Goal: Information Seeking & Learning: Learn about a topic

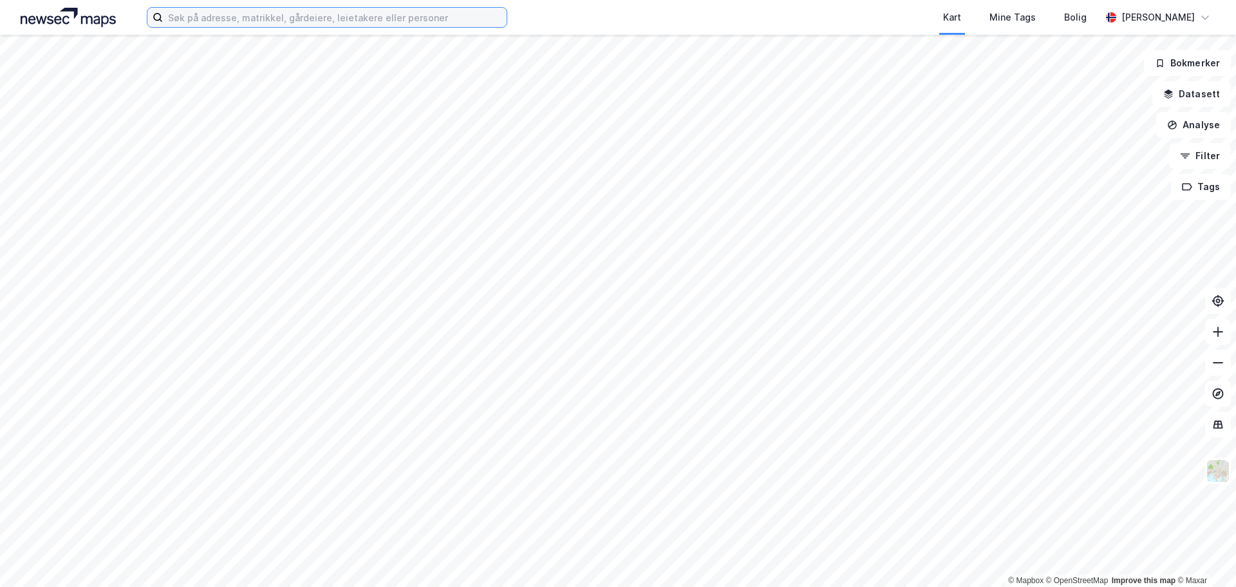
click at [349, 14] on input at bounding box center [335, 17] width 344 height 19
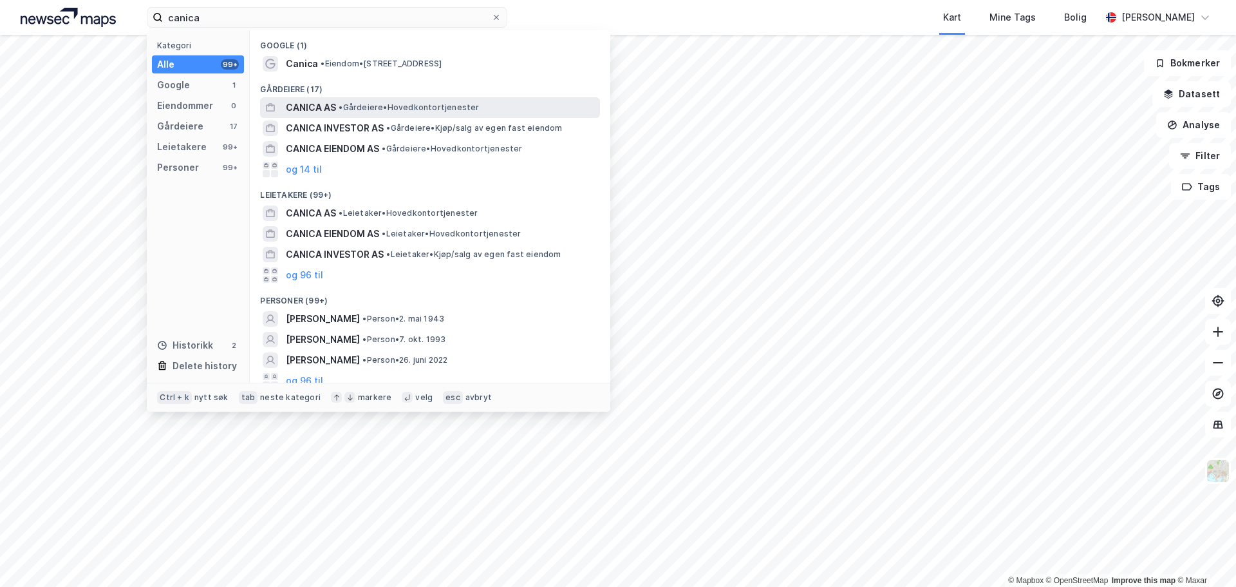
click at [433, 105] on span "• Gårdeiere • Hovedkontortjenester" at bounding box center [409, 107] width 140 height 10
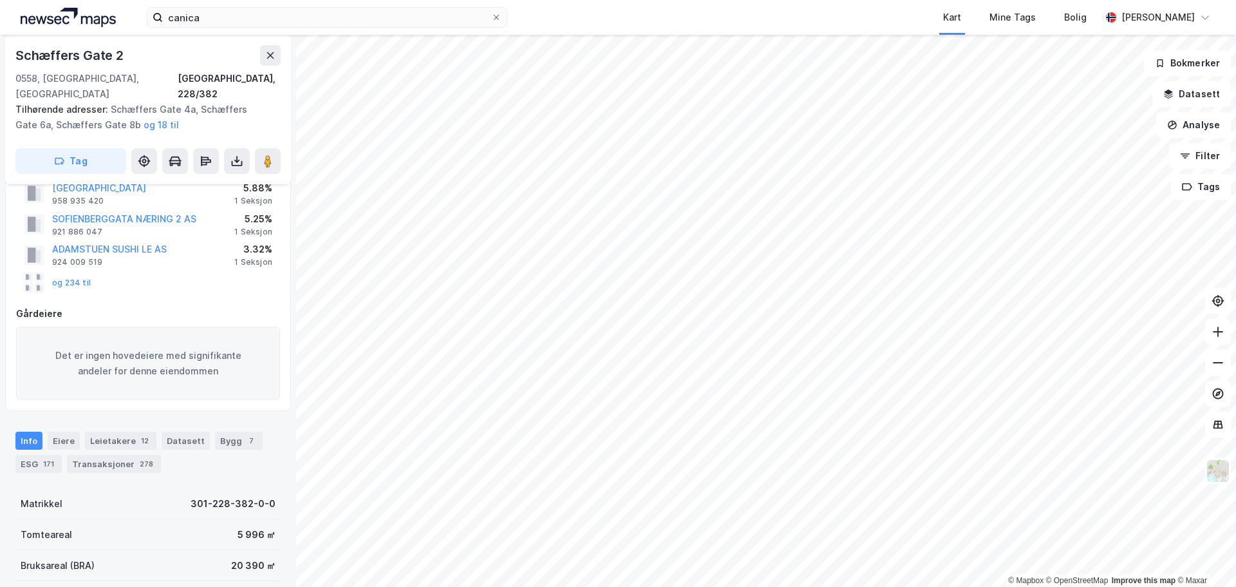
scroll to position [193, 0]
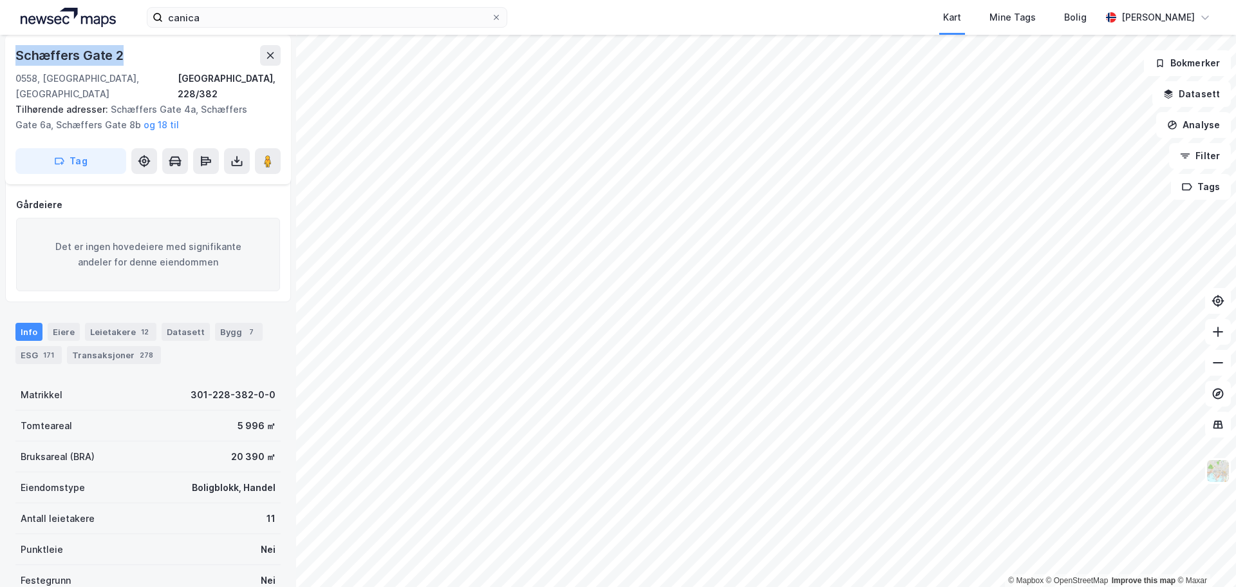
drag, startPoint x: 130, startPoint y: 52, endPoint x: 14, endPoint y: 55, distance: 116.0
click at [14, 55] on div "Schæffers Gate 2 0558, Oslo, Oslo Oslo, 228/382 Tilhørende adresser: Schæffers …" at bounding box center [148, 109] width 286 height 149
copy div "Schæffers Gate 2"
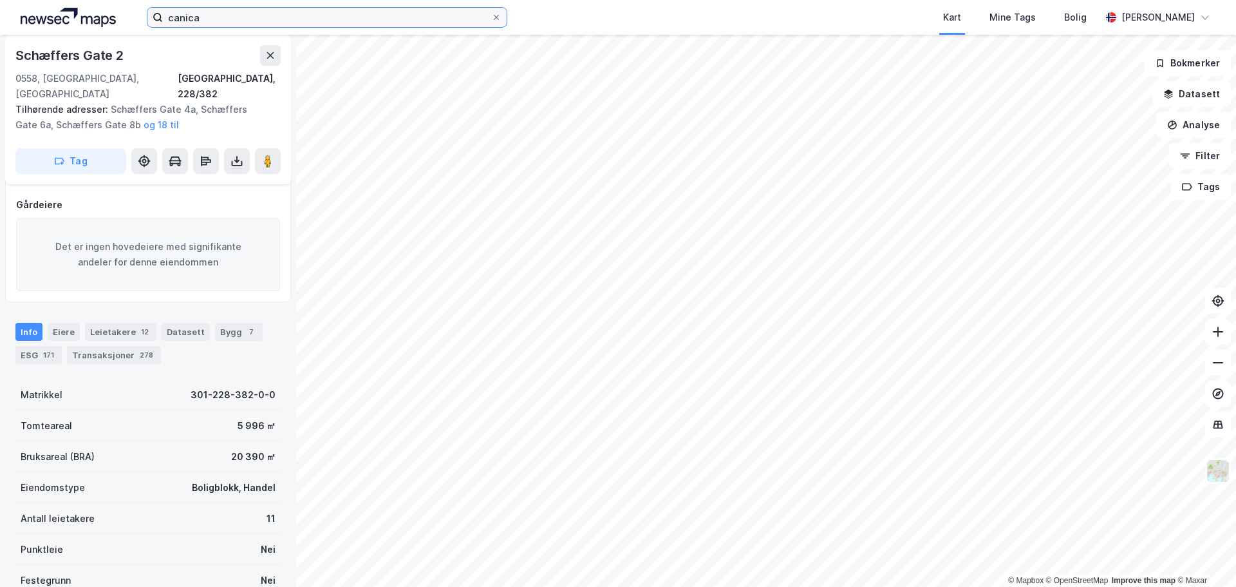
click at [252, 24] on input "canica" at bounding box center [327, 17] width 328 height 19
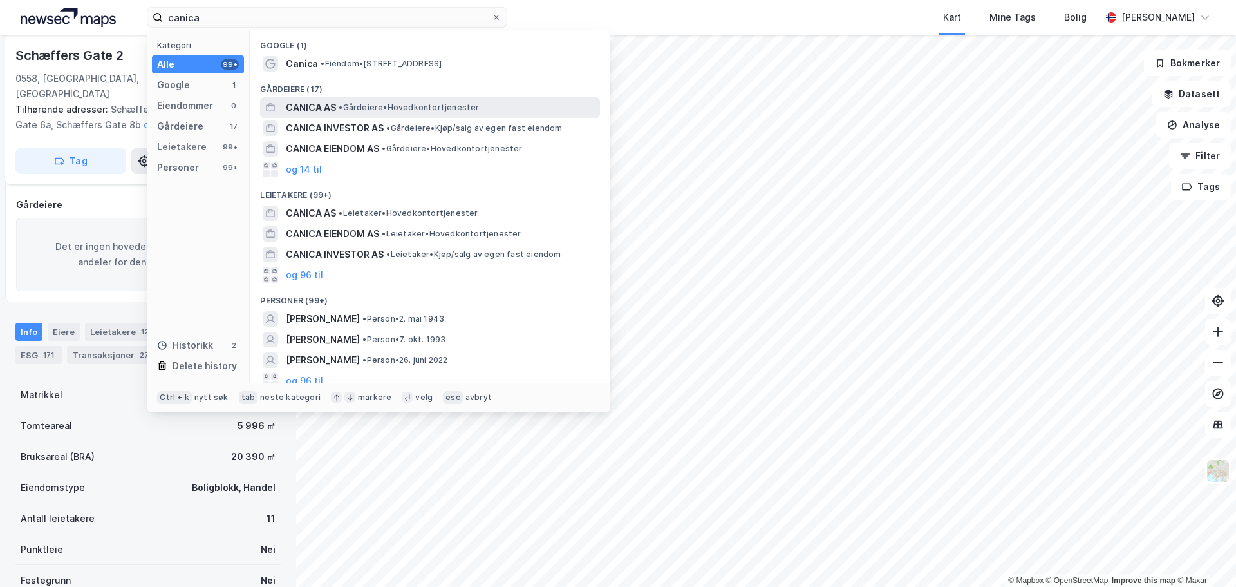
click at [335, 111] on span "CANICA AS" at bounding box center [311, 107] width 50 height 15
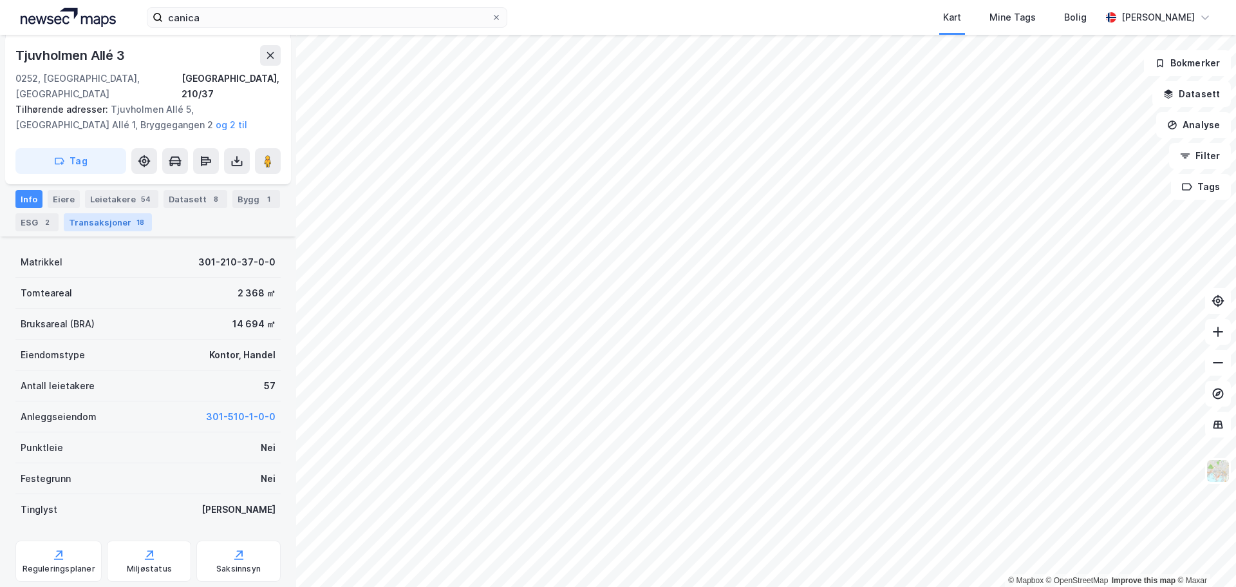
click at [115, 216] on div "Transaksjoner 18" at bounding box center [108, 222] width 88 height 18
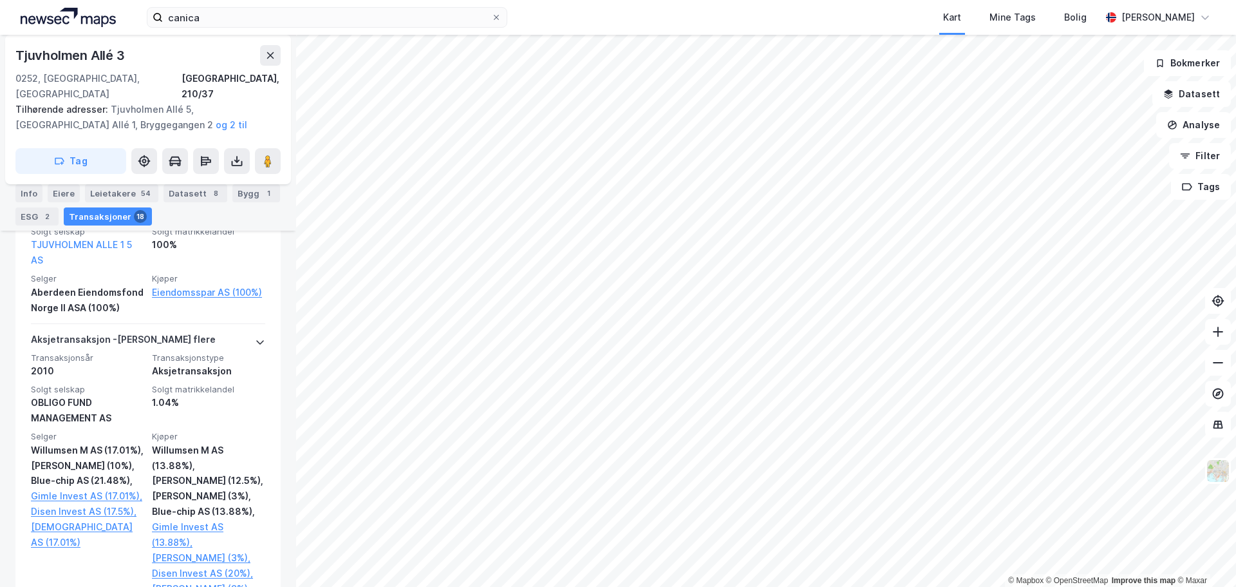
scroll to position [2783, 0]
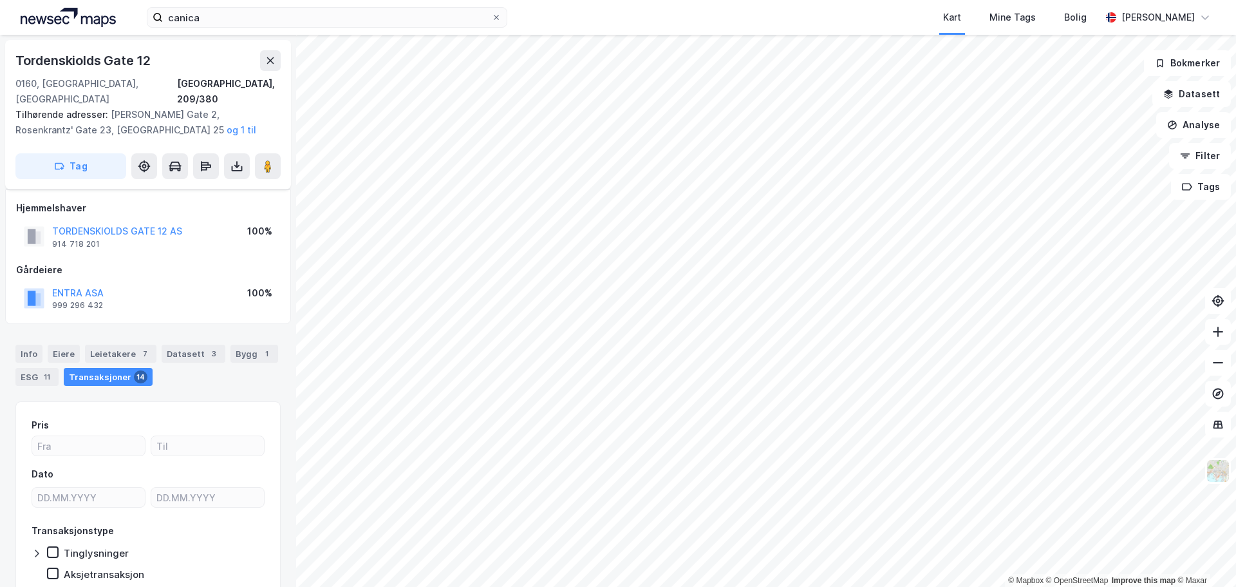
scroll to position [41, 0]
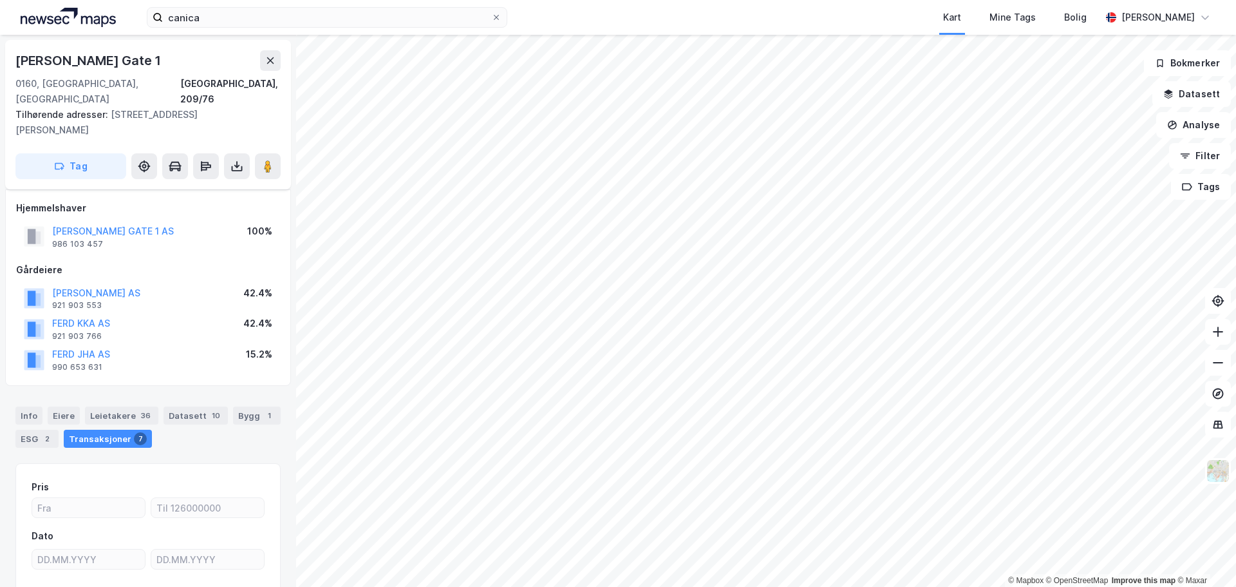
scroll to position [41, 0]
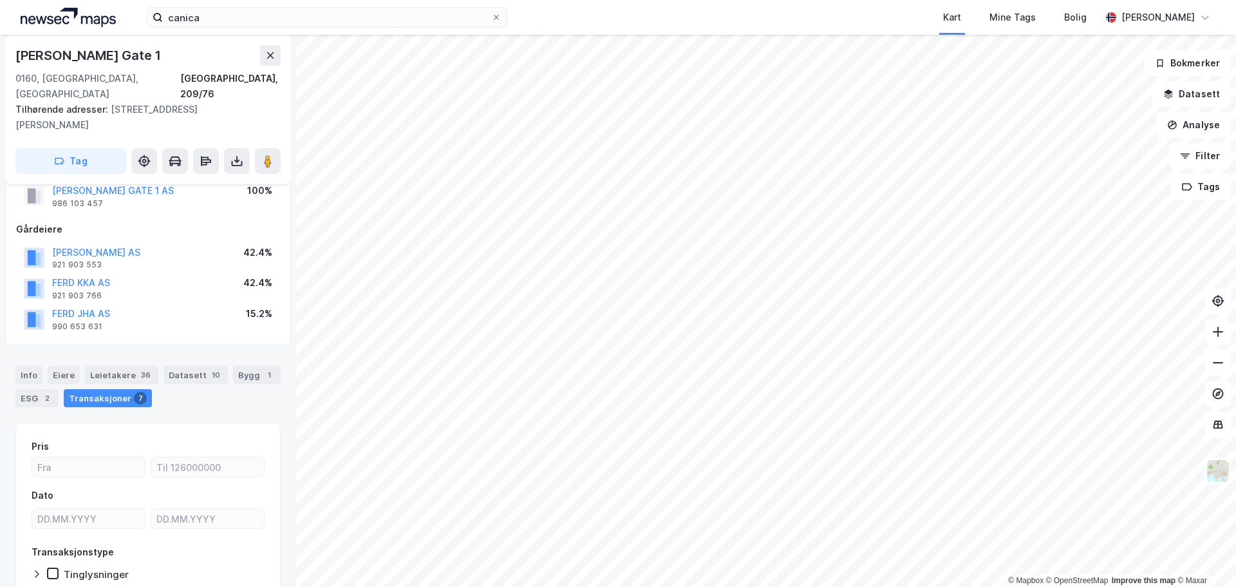
drag, startPoint x: 17, startPoint y: 51, endPoint x: 227, endPoint y: 52, distance: 209.9
click at [227, 52] on div "Hieronymus Heyerdahls Gate 1" at bounding box center [147, 55] width 265 height 21
copy div "Hieronymus Heyerdahls Gate 1"
click at [24, 366] on div "Info" at bounding box center [28, 375] width 27 height 18
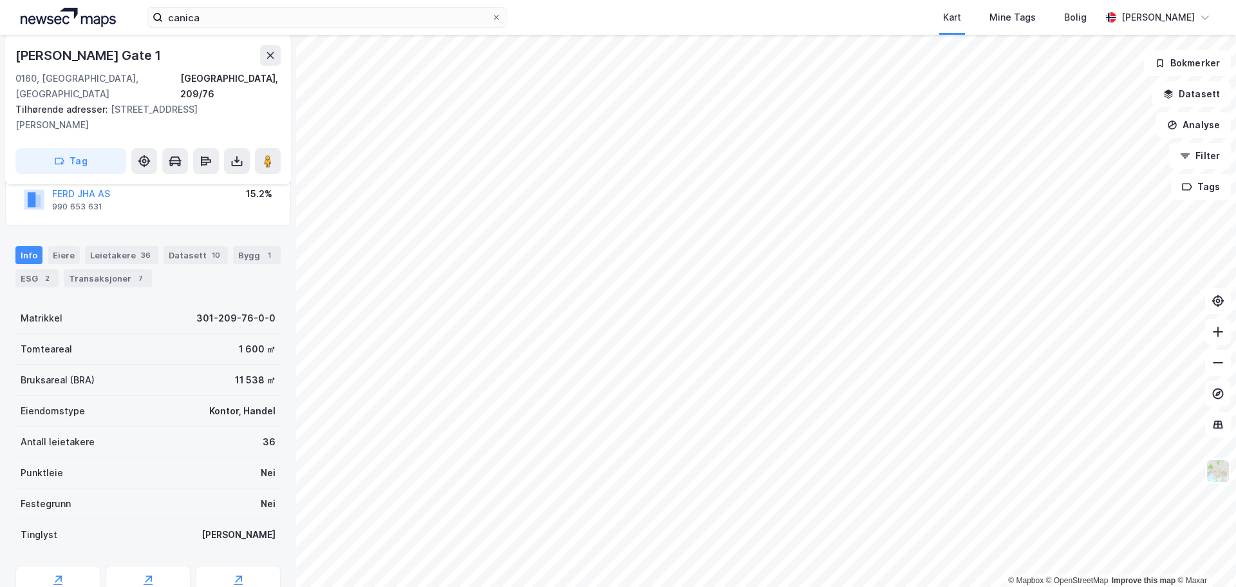
scroll to position [142, 0]
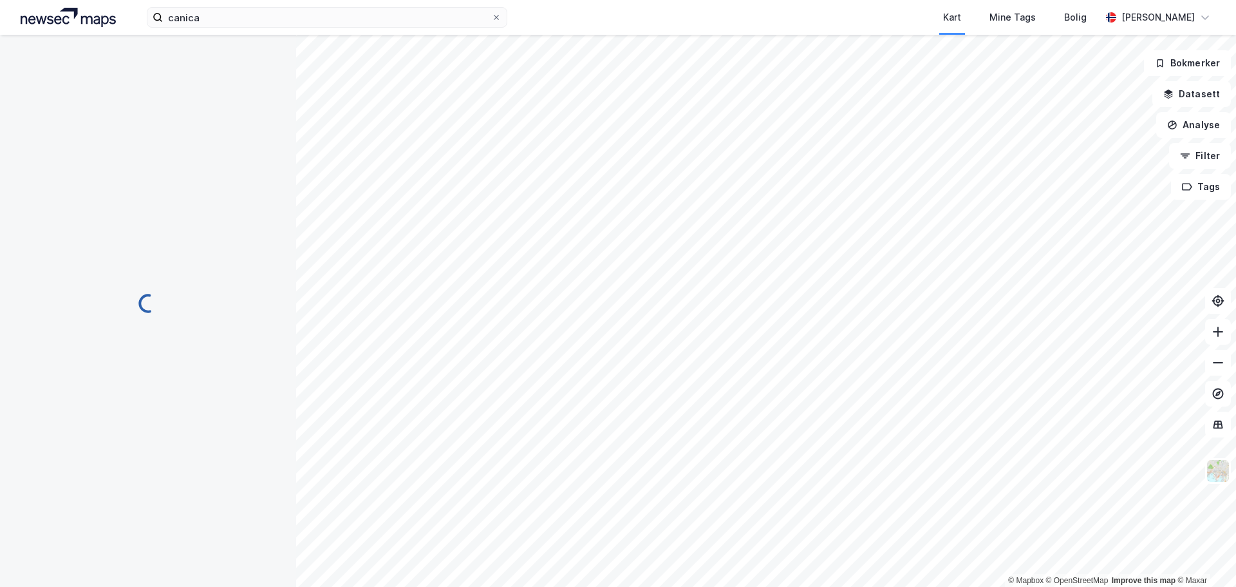
scroll to position [142, 0]
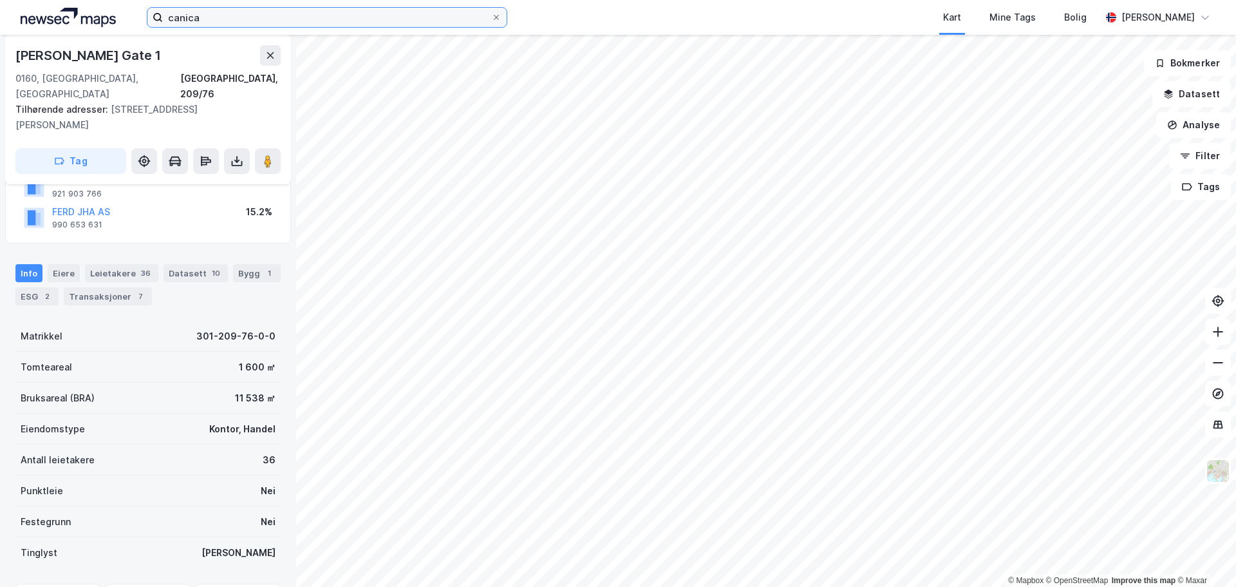
click at [205, 15] on input "canica" at bounding box center [327, 17] width 328 height 19
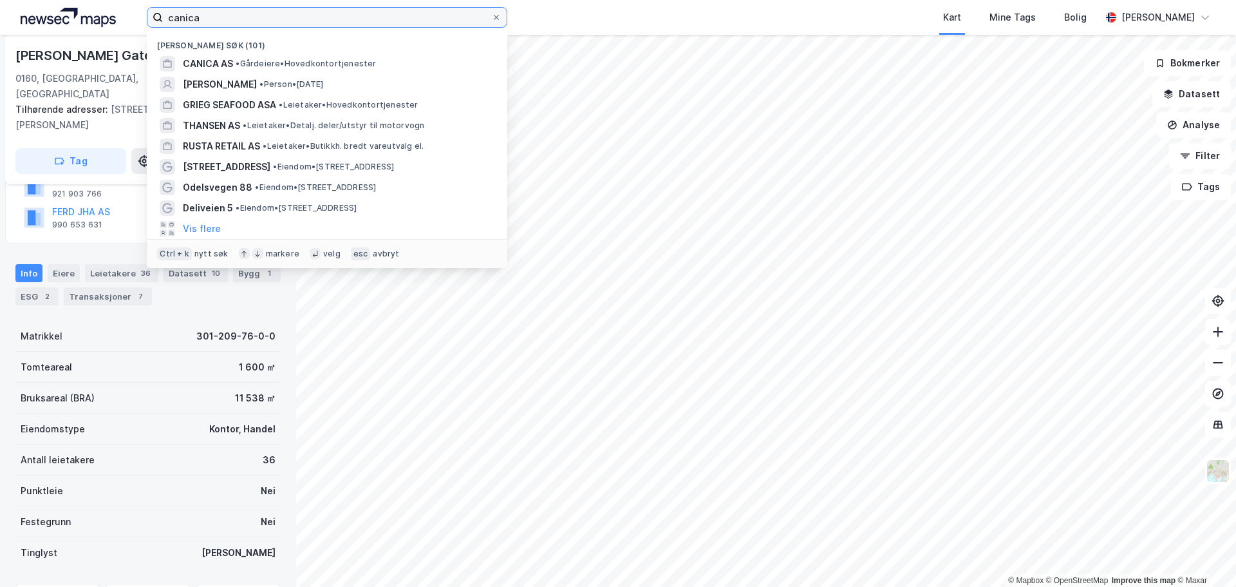
click at [205, 15] on input "canica" at bounding box center [327, 17] width 328 height 19
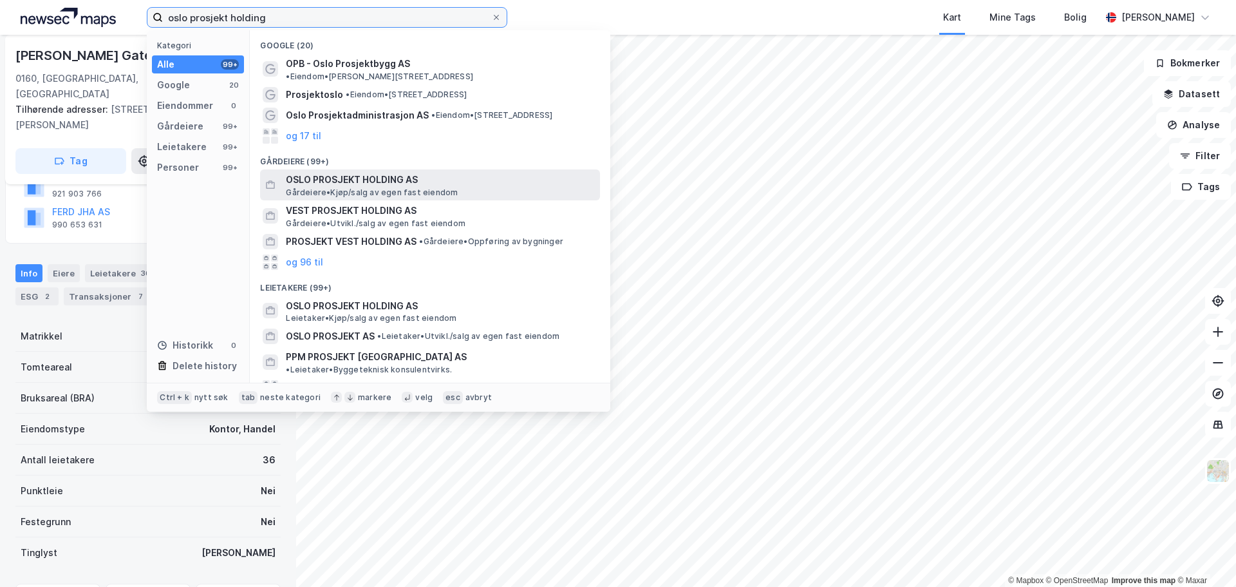
type input "oslo prosjekt holding"
click at [374, 187] on span "Gårdeiere • Kjøp/salg av egen fast eiendom" at bounding box center [372, 192] width 172 height 10
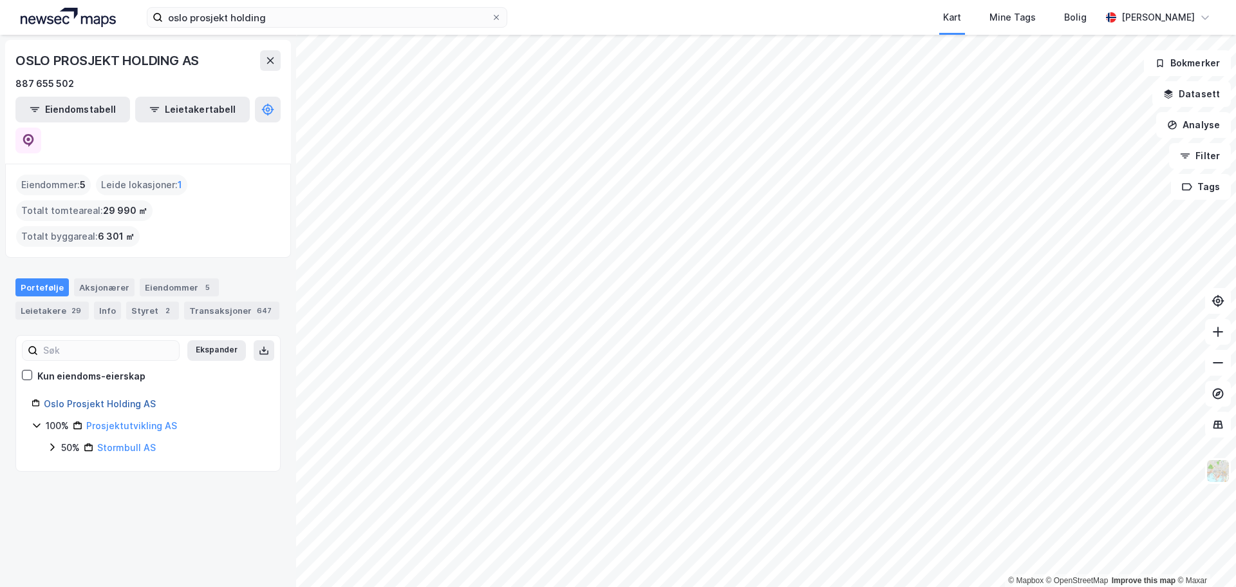
click at [112, 398] on link "Oslo Prosjekt Holding AS" at bounding box center [100, 403] width 112 height 11
drag, startPoint x: 162, startPoint y: 390, endPoint x: 85, endPoint y: 392, distance: 77.3
click at [85, 440] on div "50% Stormbull AS" at bounding box center [162, 447] width 203 height 15
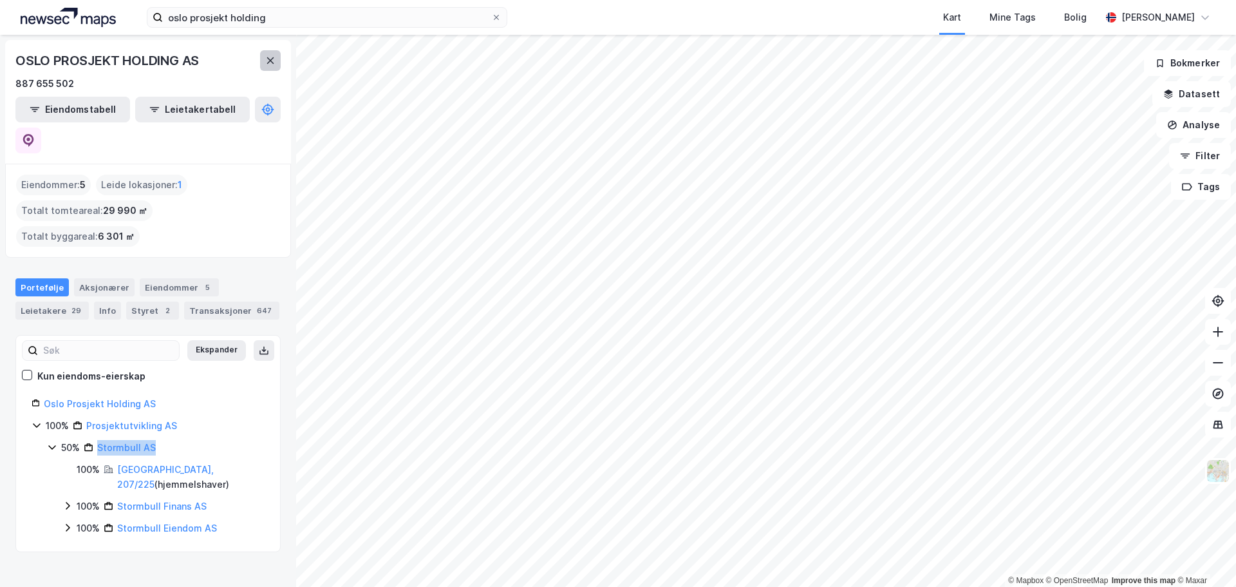
copy link "Stormbull AS"
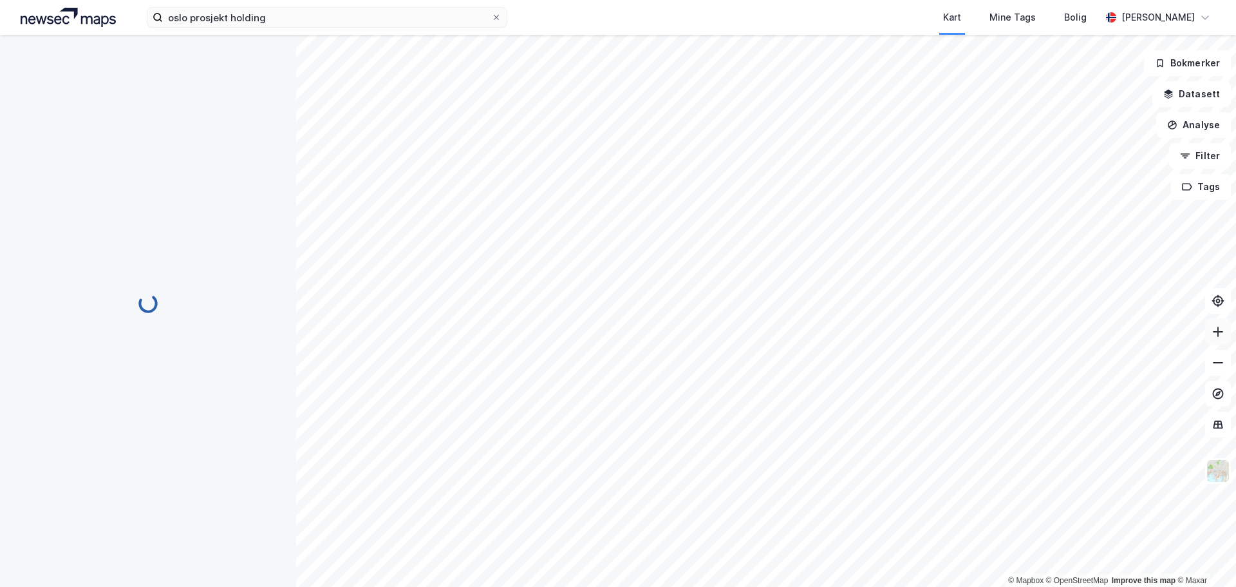
scroll to position [142, 0]
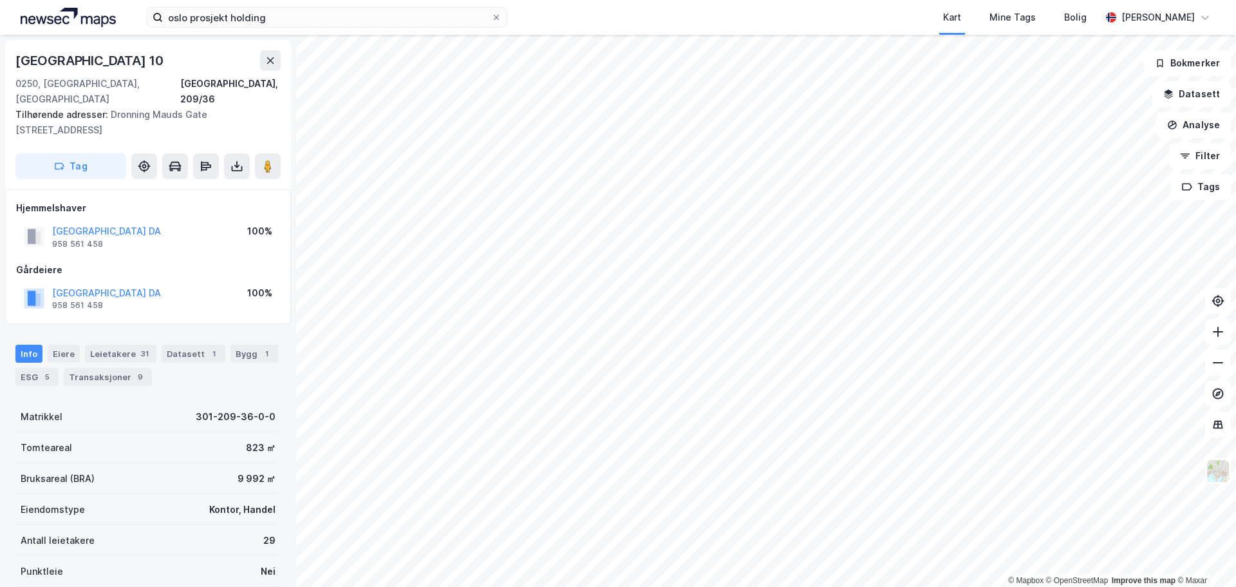
click at [225, 64] on div "Dronning Mauds Gate 10" at bounding box center [147, 60] width 265 height 21
drag, startPoint x: 70, startPoint y: 57, endPoint x: 10, endPoint y: 55, distance: 59.2
click at [5, 55] on div "Dronning Mauds Gate 10 0250, Oslo, Oslo Oslo, 209/36 Tilhørende adresser: Dronn…" at bounding box center [148, 311] width 296 height 552
copy div "Dronning Mauds Gate 10"
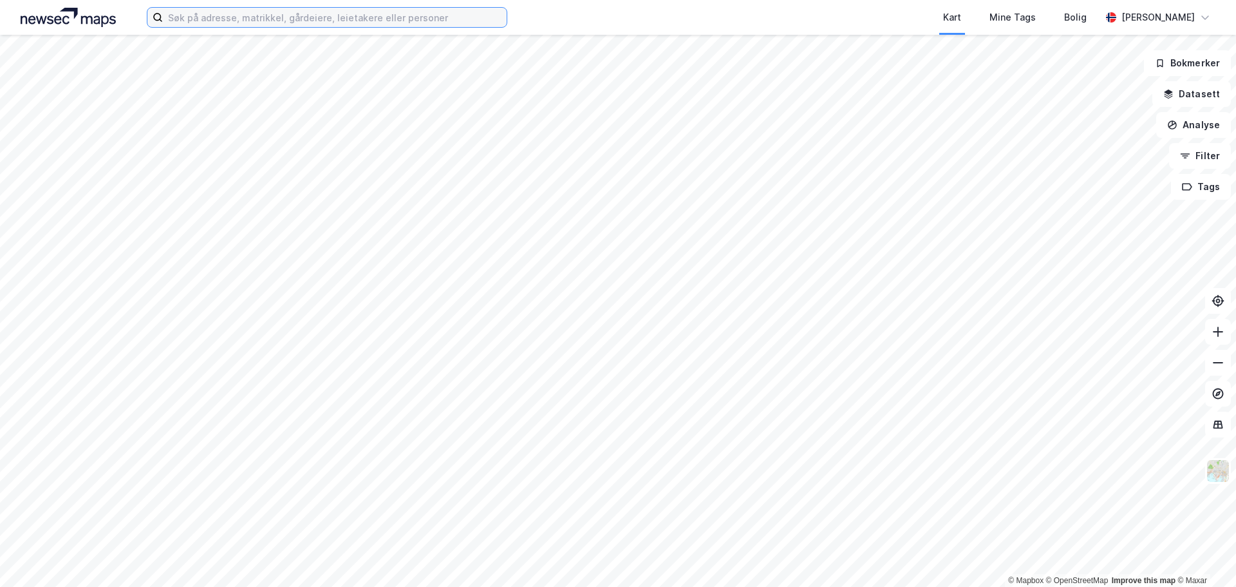
click at [252, 23] on input at bounding box center [335, 17] width 344 height 19
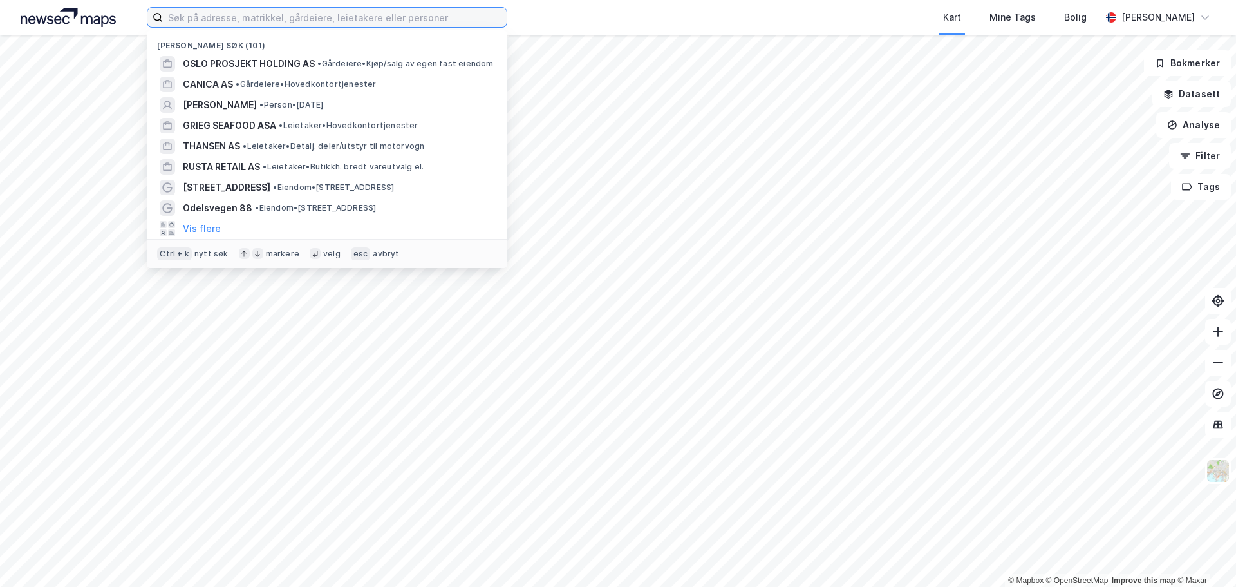
paste input "Munkedamsveien 59 B"
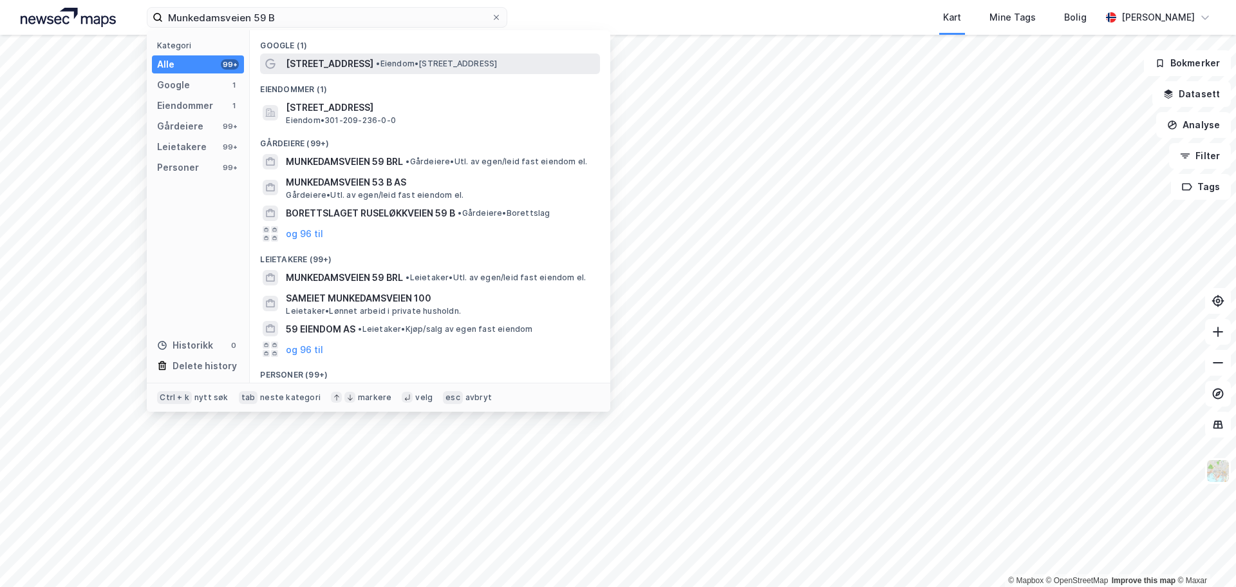
click at [360, 61] on span "[STREET_ADDRESS]" at bounding box center [330, 63] width 88 height 15
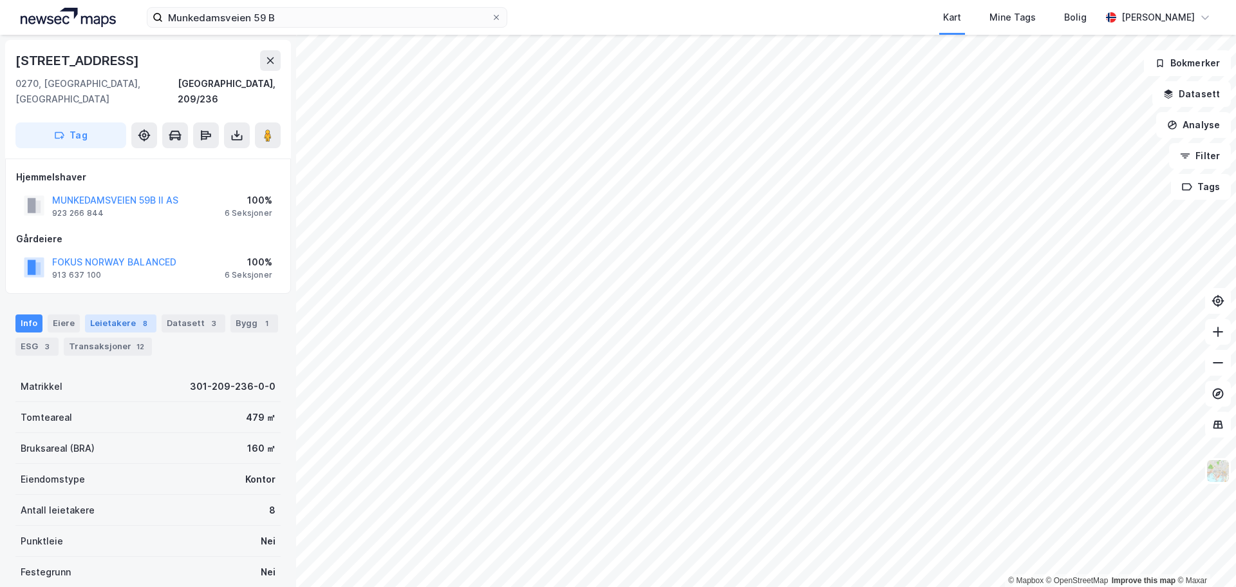
click at [127, 314] on div "Leietakere 8" at bounding box center [120, 323] width 71 height 18
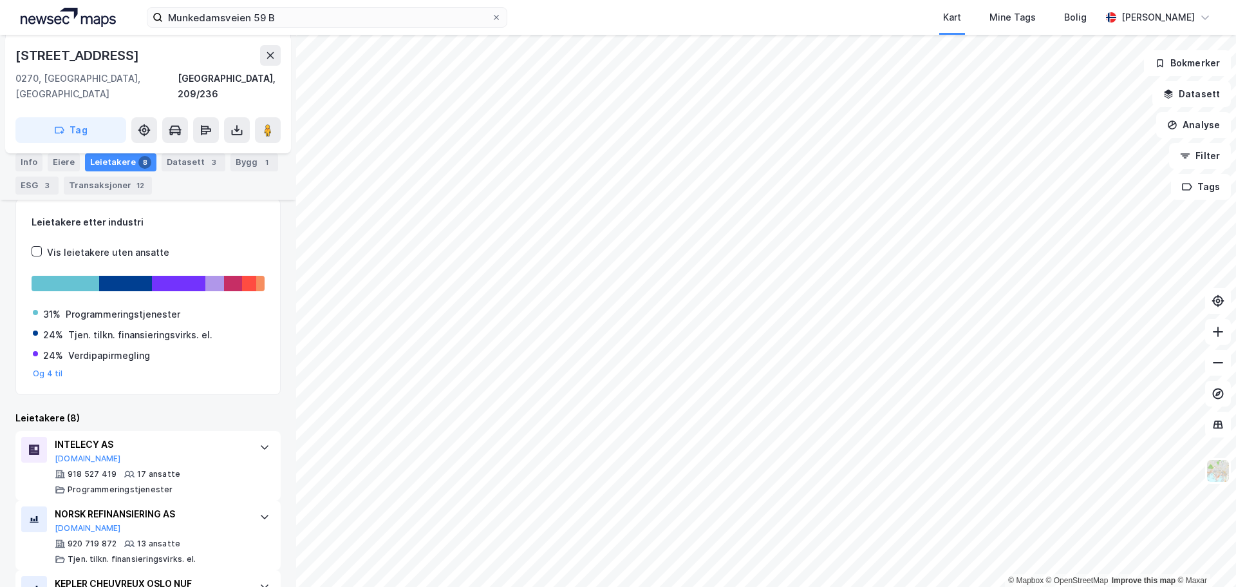
scroll to position [210, 0]
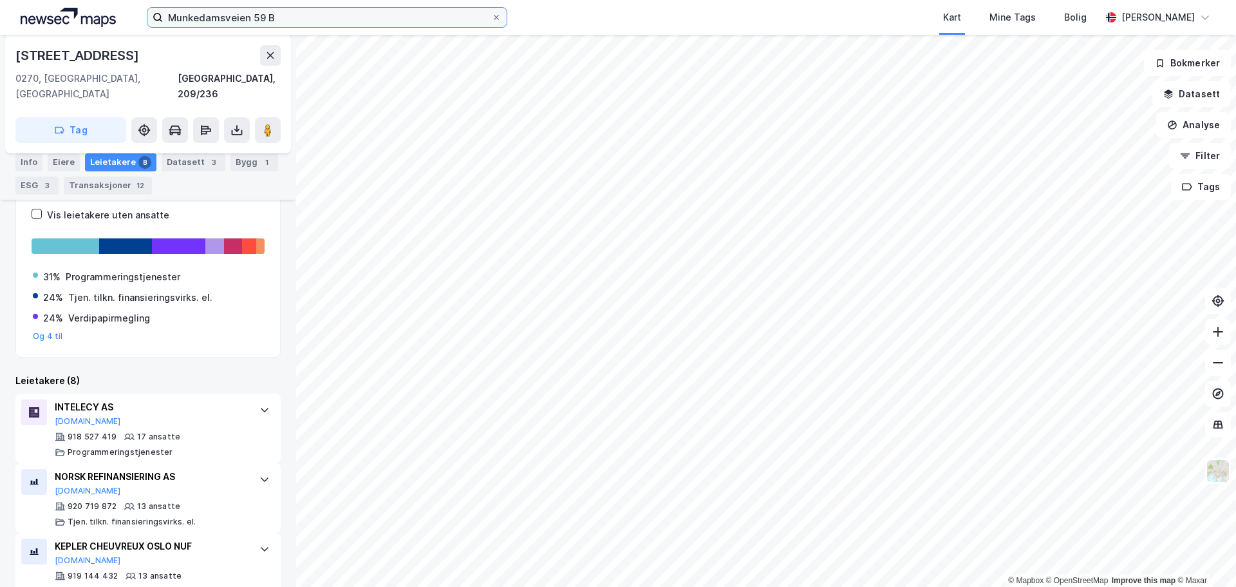
click at [273, 25] on input "Munkedamsveien 59 B" at bounding box center [327, 17] width 328 height 19
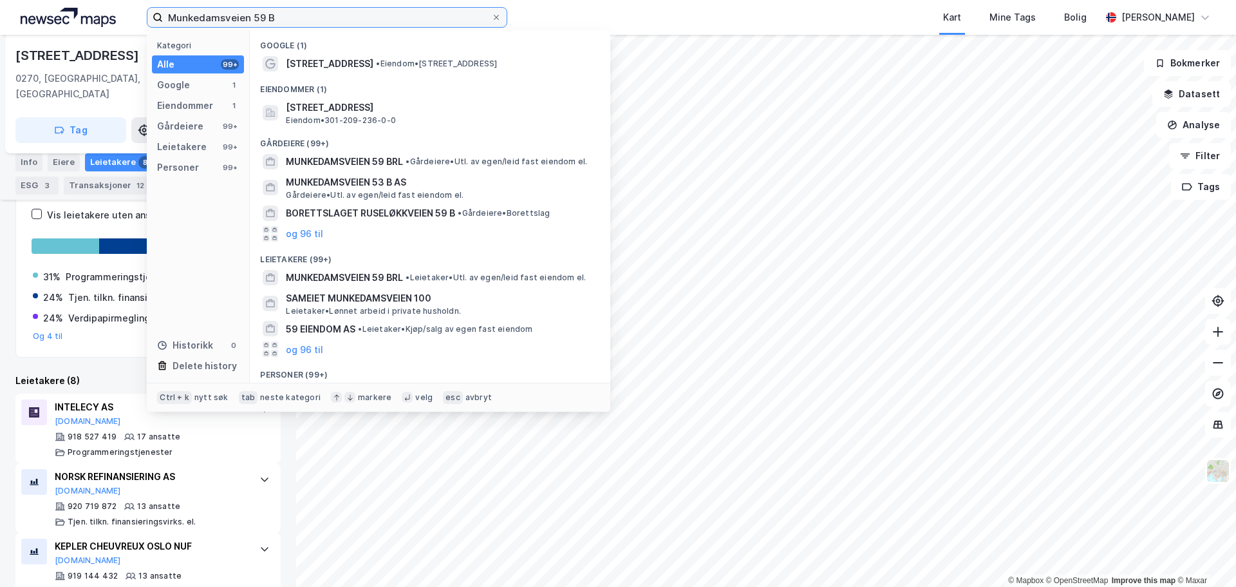
click at [273, 25] on input "Munkedamsveien 59 B" at bounding box center [327, 17] width 328 height 19
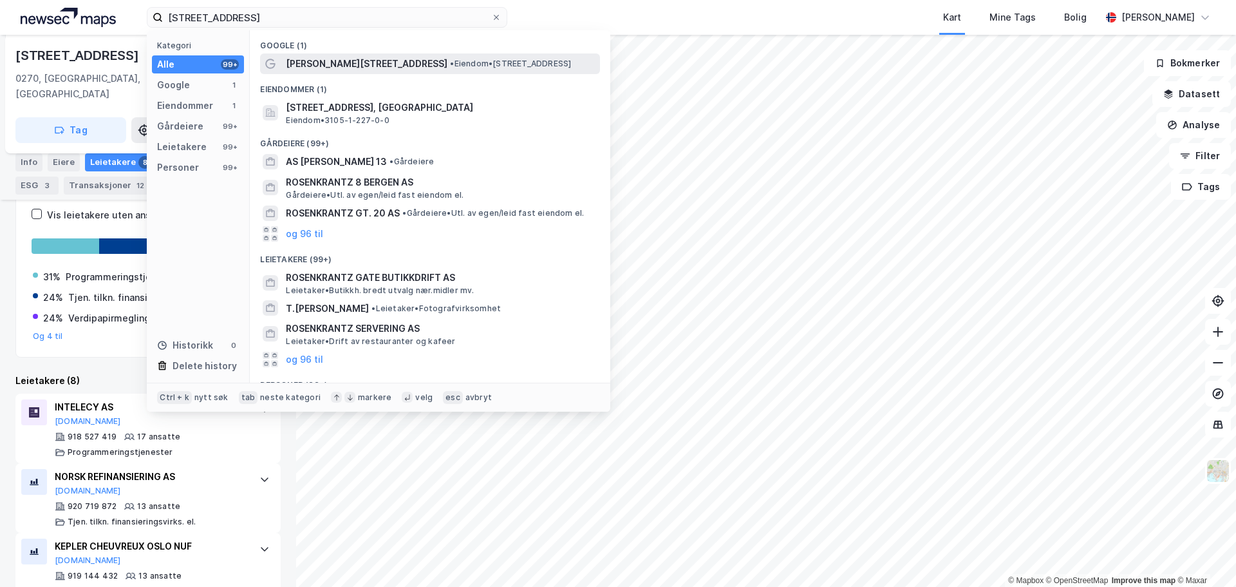
click at [361, 62] on span "[PERSON_NAME][STREET_ADDRESS]" at bounding box center [367, 63] width 162 height 15
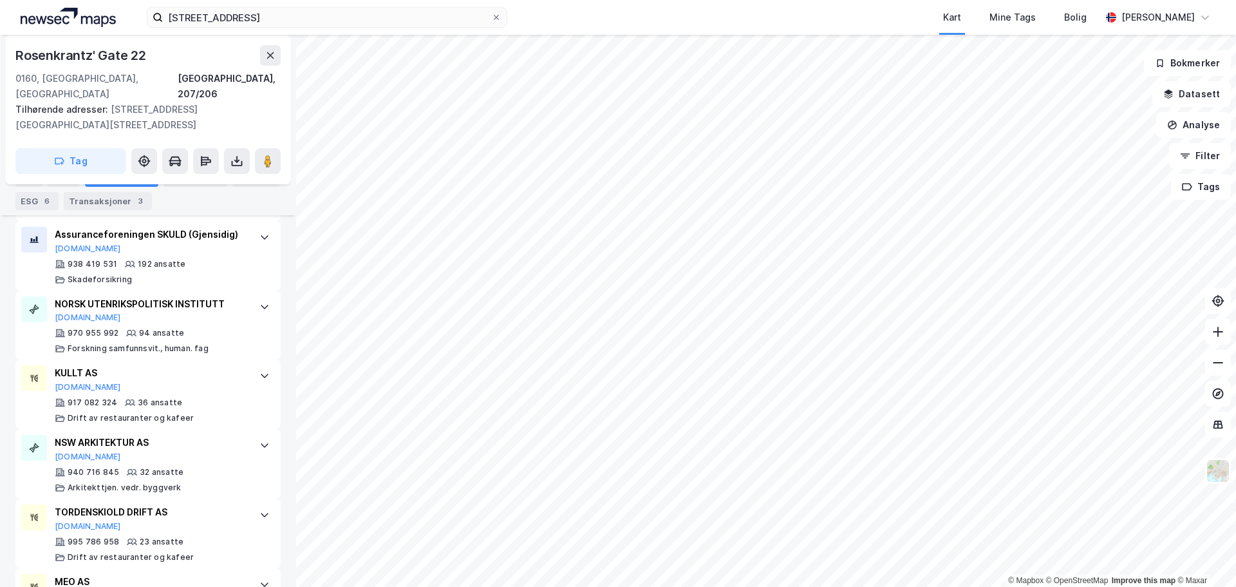
scroll to position [506, 0]
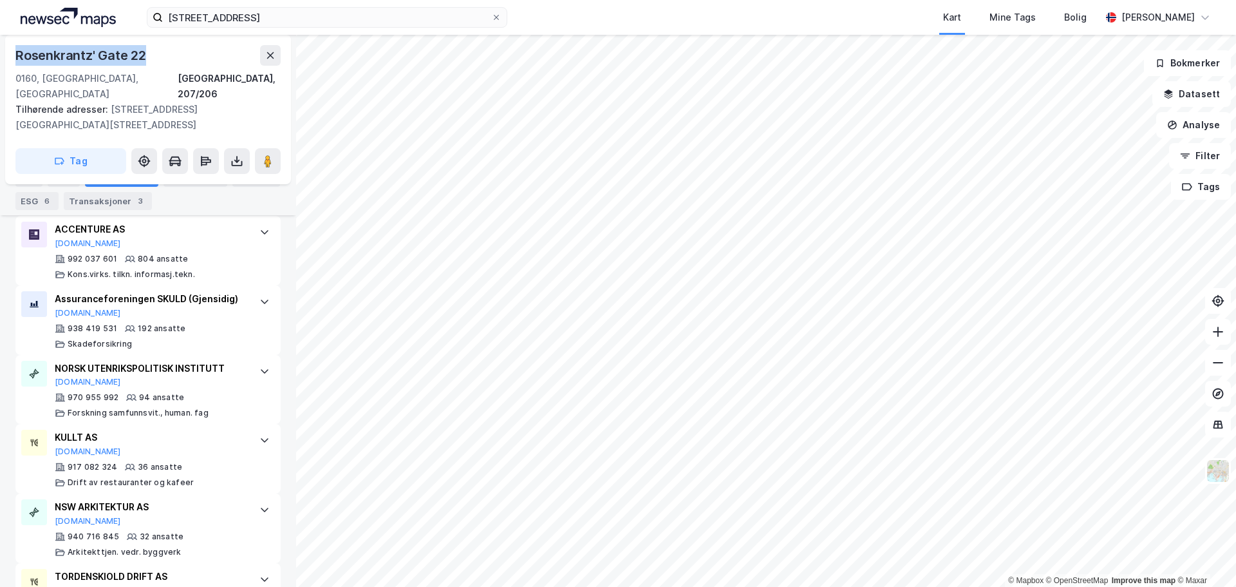
drag, startPoint x: 149, startPoint y: 57, endPoint x: 16, endPoint y: 61, distance: 133.4
click at [16, 61] on div "Rosenkrantz' Gate 22" at bounding box center [147, 55] width 265 height 21
copy div "Rosenkrantz' Gate 22"
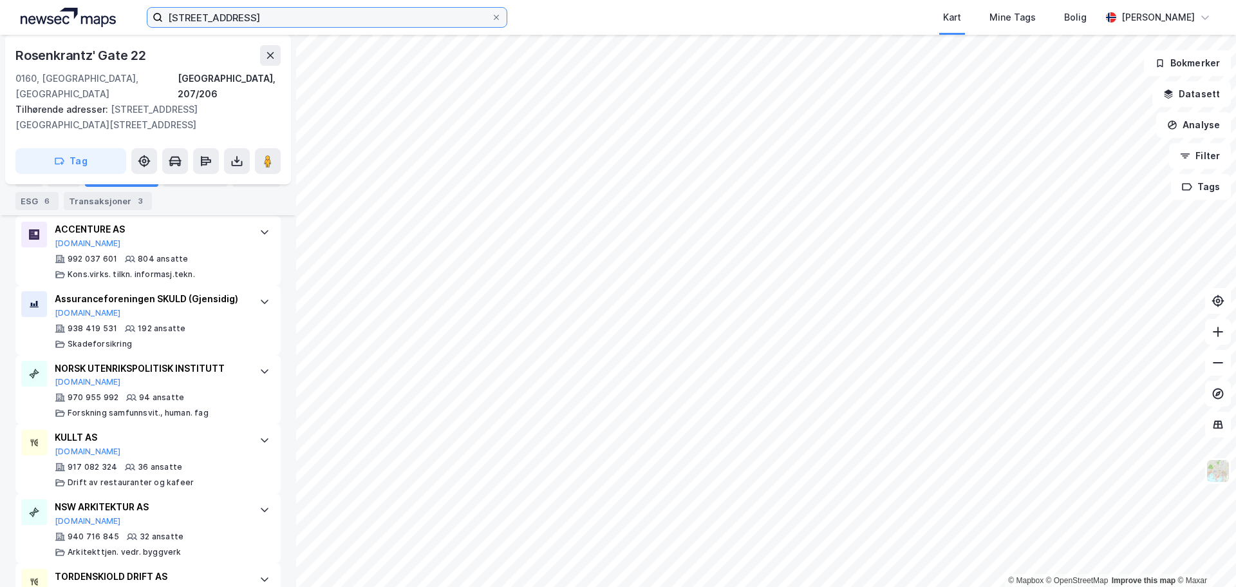
click at [272, 16] on input "[STREET_ADDRESS]" at bounding box center [327, 17] width 328 height 19
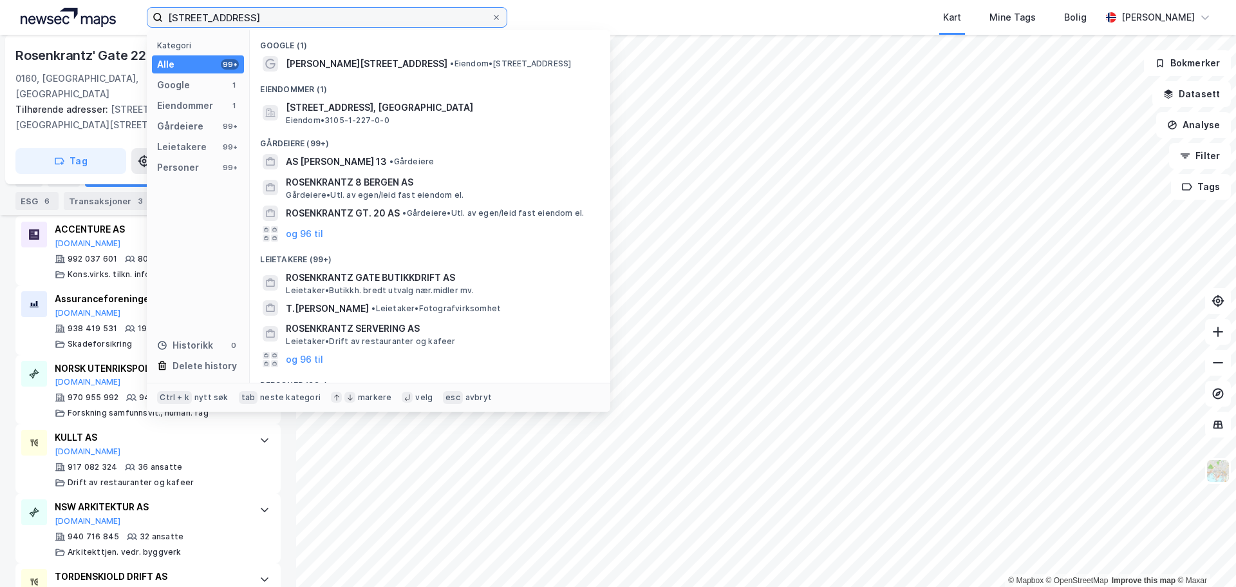
click at [272, 16] on input "[STREET_ADDRESS]" at bounding box center [327, 17] width 328 height 19
paste input "[STREET_ADDRESS]"
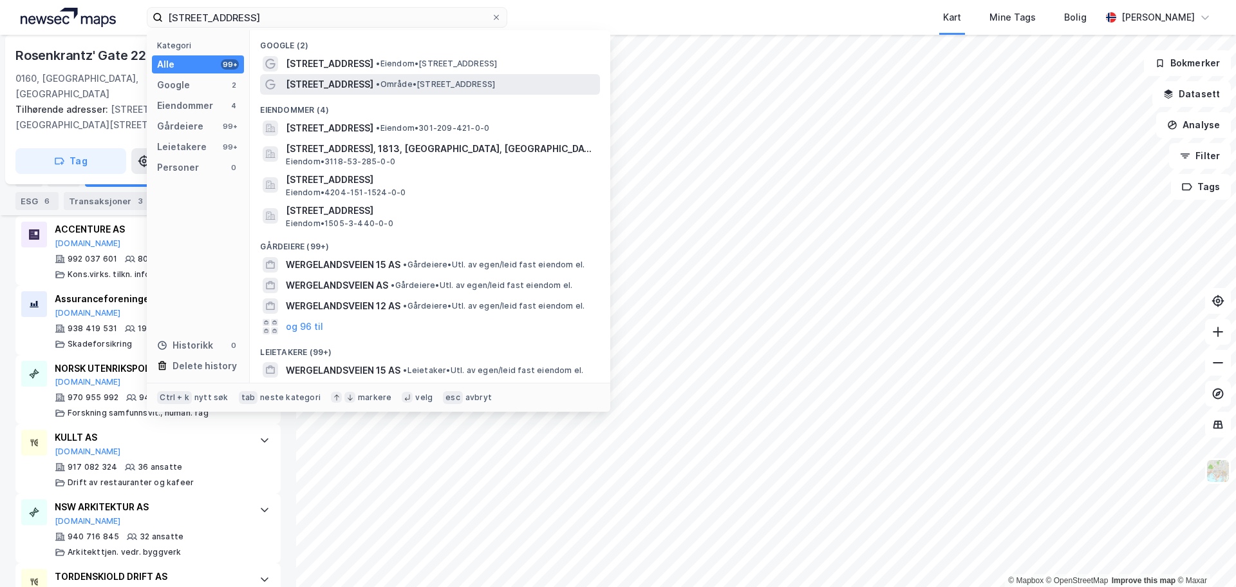
click at [386, 84] on span "• Område • [STREET_ADDRESS]" at bounding box center [435, 84] width 119 height 10
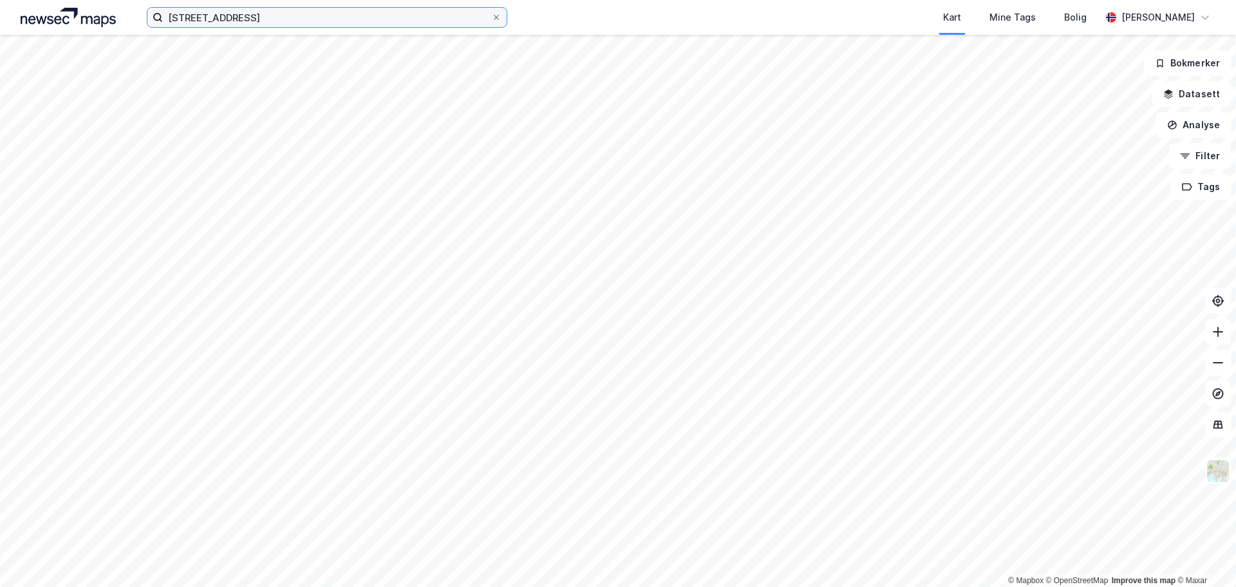
click at [285, 13] on input "[STREET_ADDRESS]" at bounding box center [327, 17] width 328 height 19
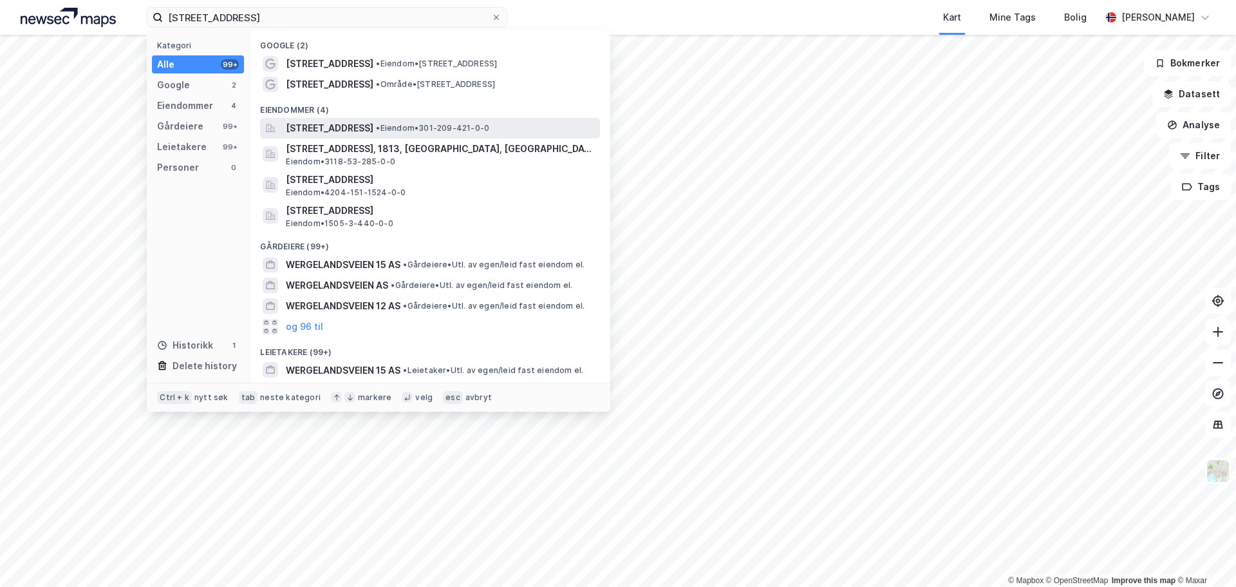
click at [359, 127] on span "[STREET_ADDRESS]" at bounding box center [330, 127] width 88 height 15
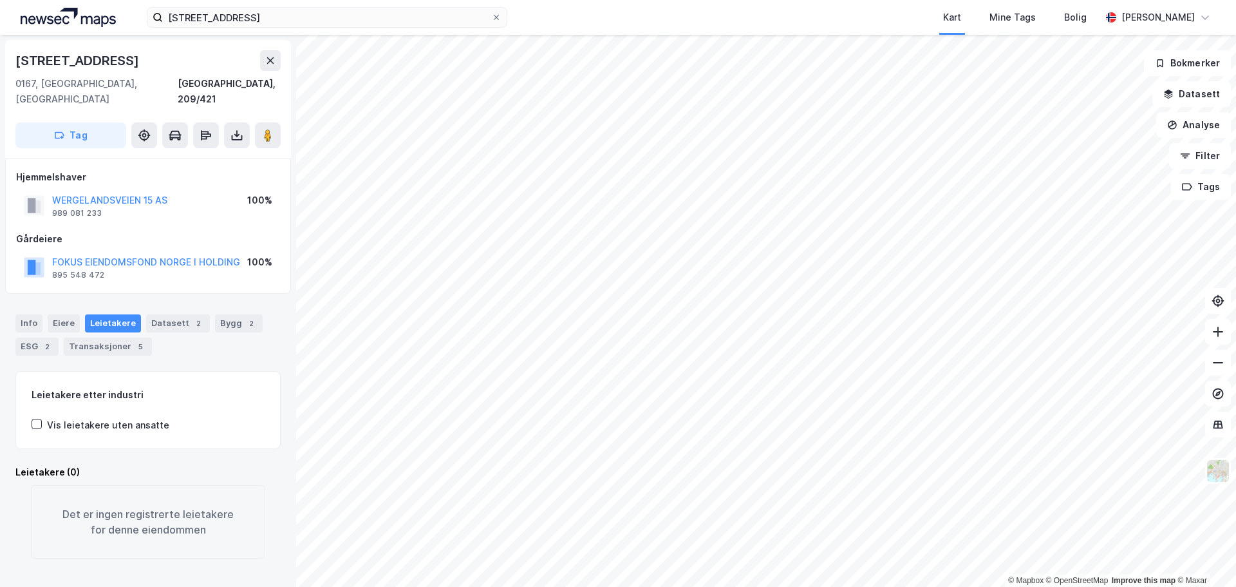
click at [70, 12] on img at bounding box center [68, 17] width 95 height 19
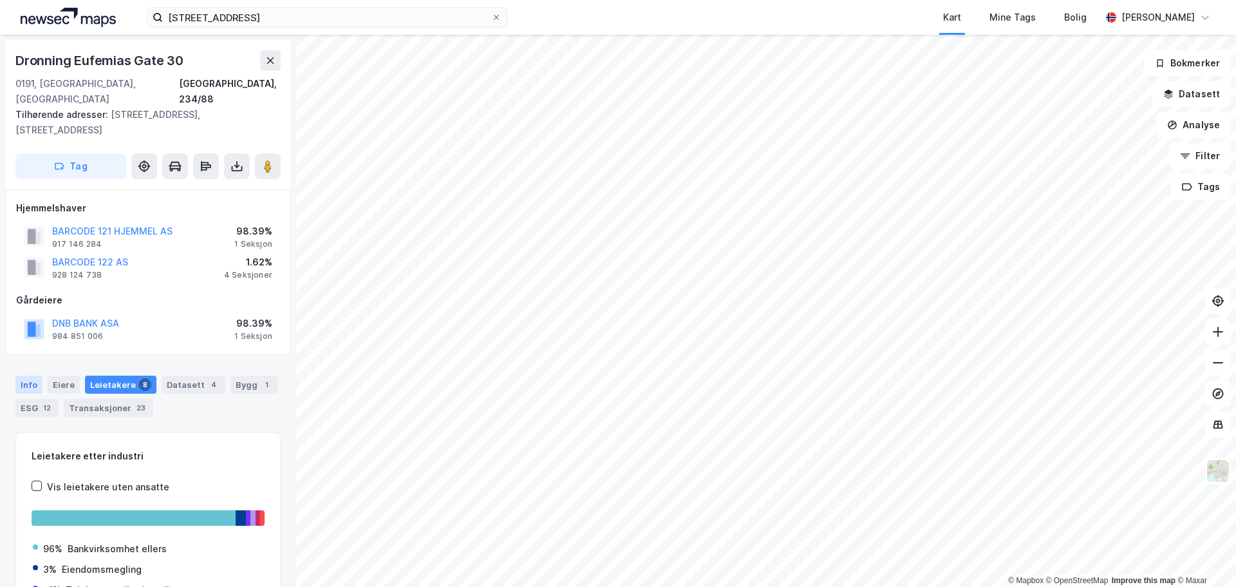
click at [29, 375] on div "Info" at bounding box center [28, 384] width 27 height 18
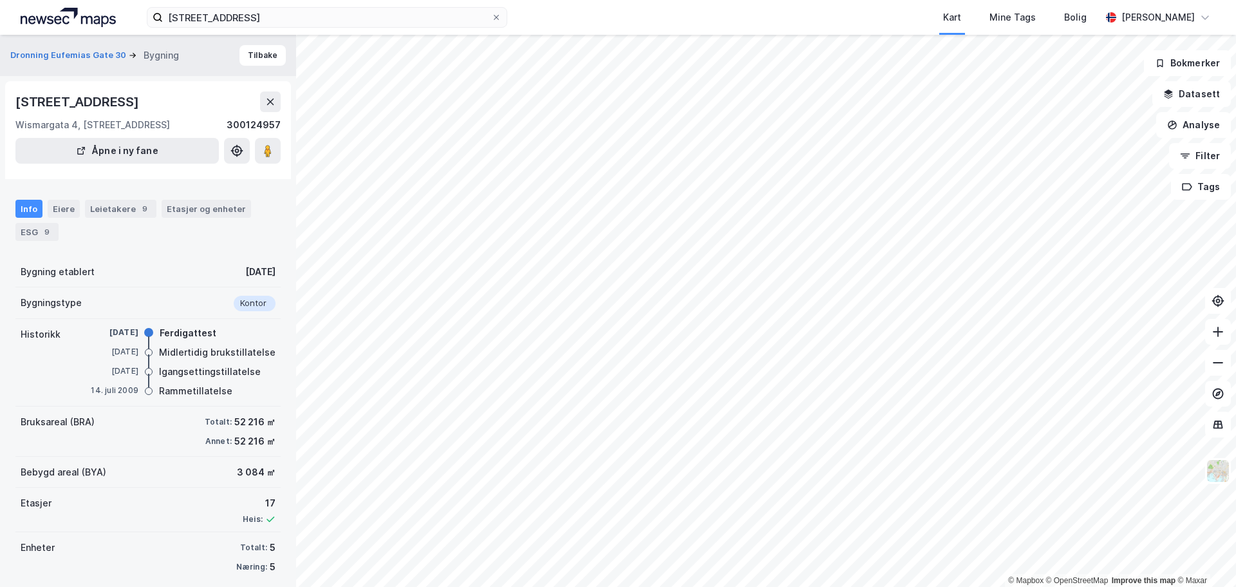
scroll to position [3, 0]
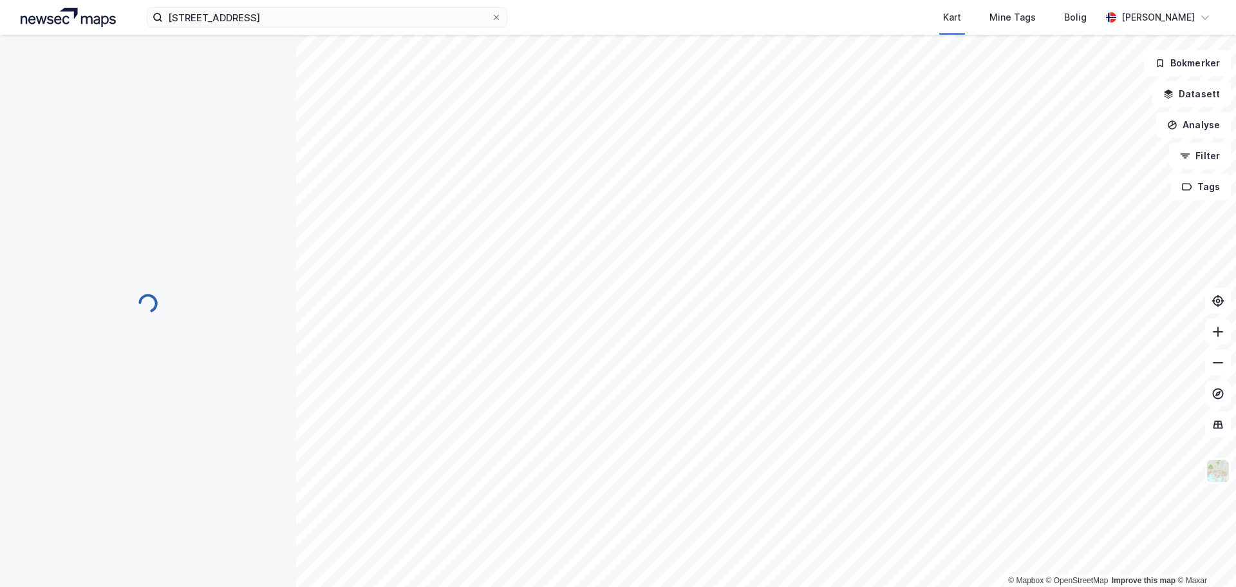
scroll to position [3, 0]
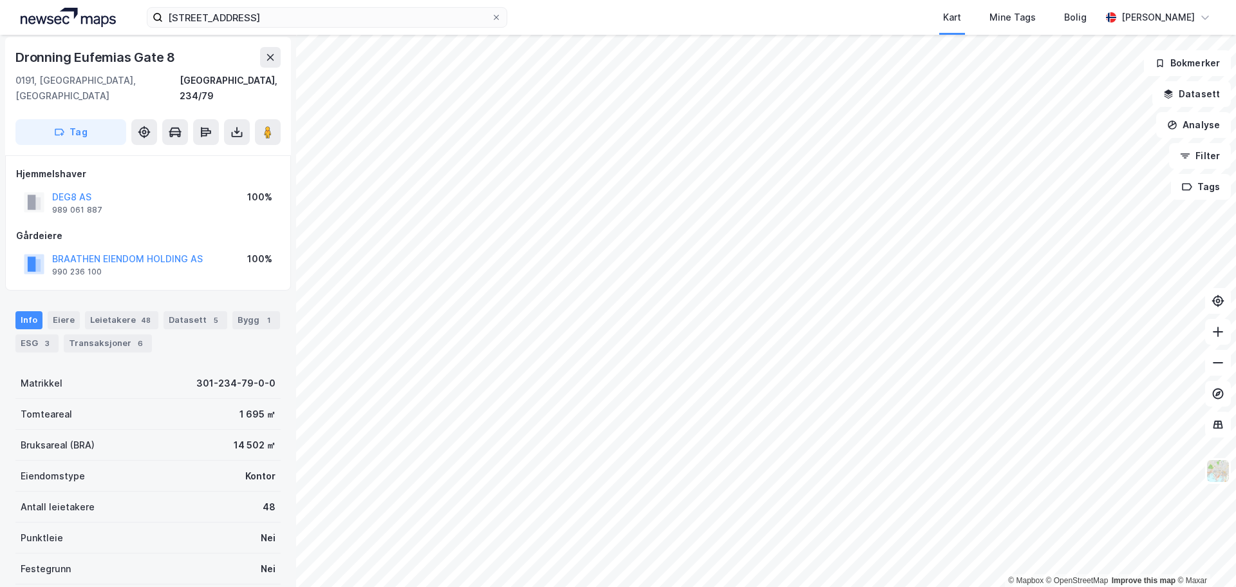
scroll to position [3, 0]
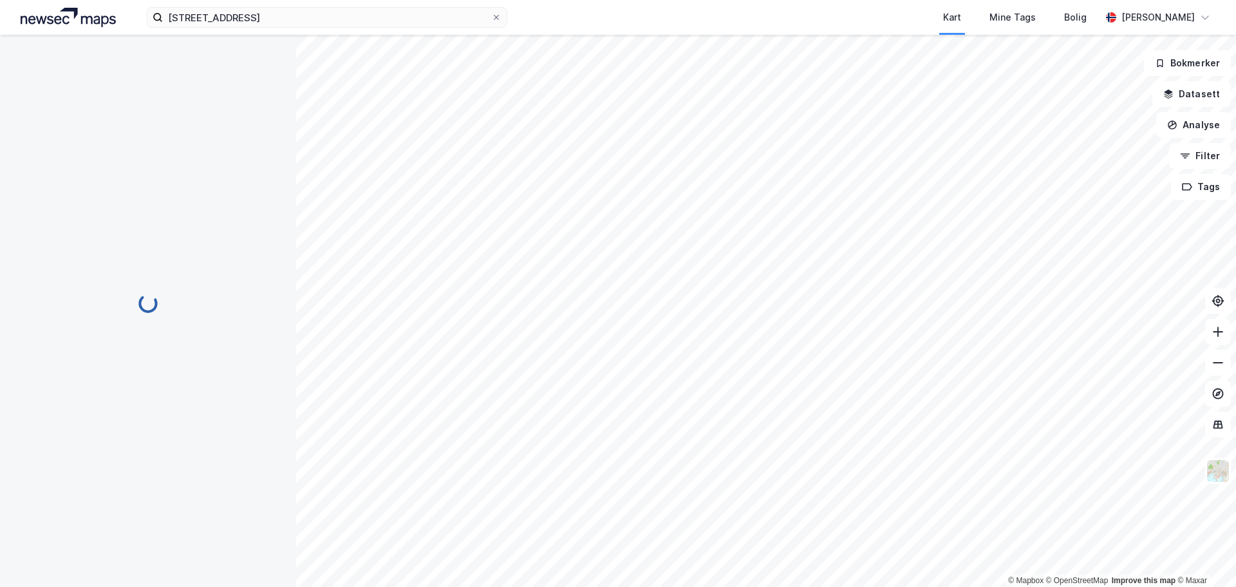
scroll to position [3, 0]
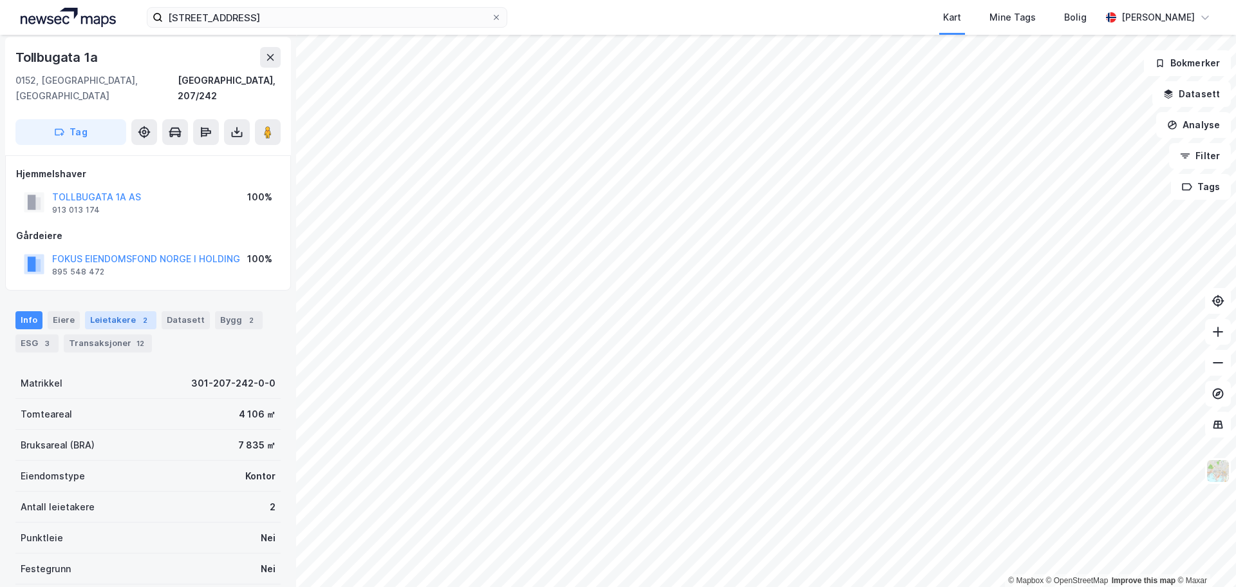
click at [125, 311] on div "Leietakere 2" at bounding box center [120, 320] width 71 height 18
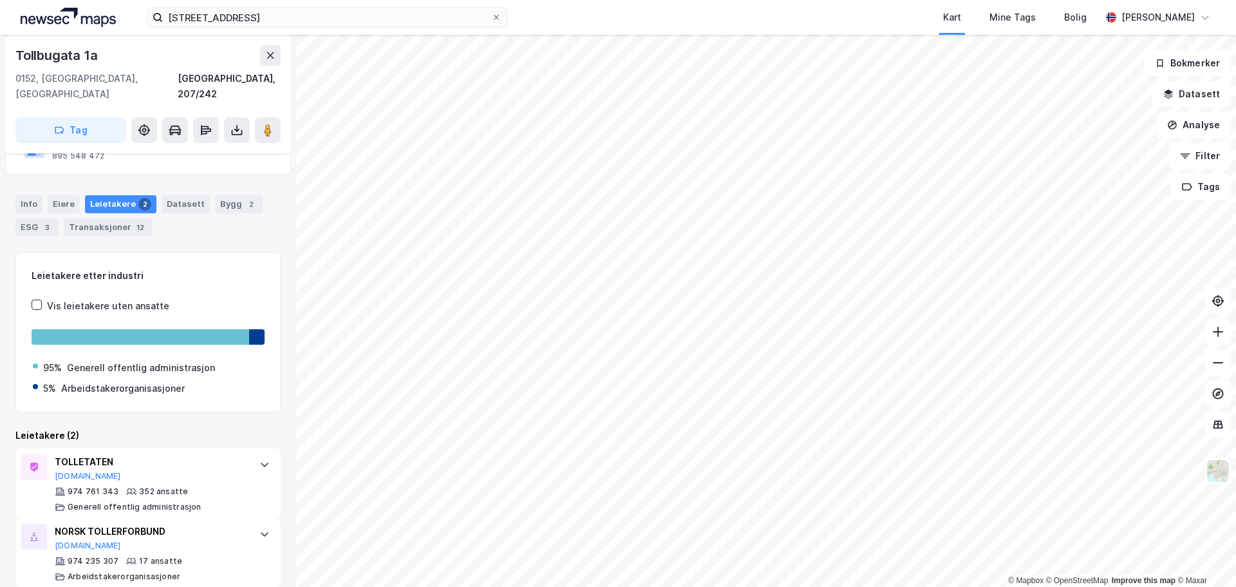
scroll to position [120, 0]
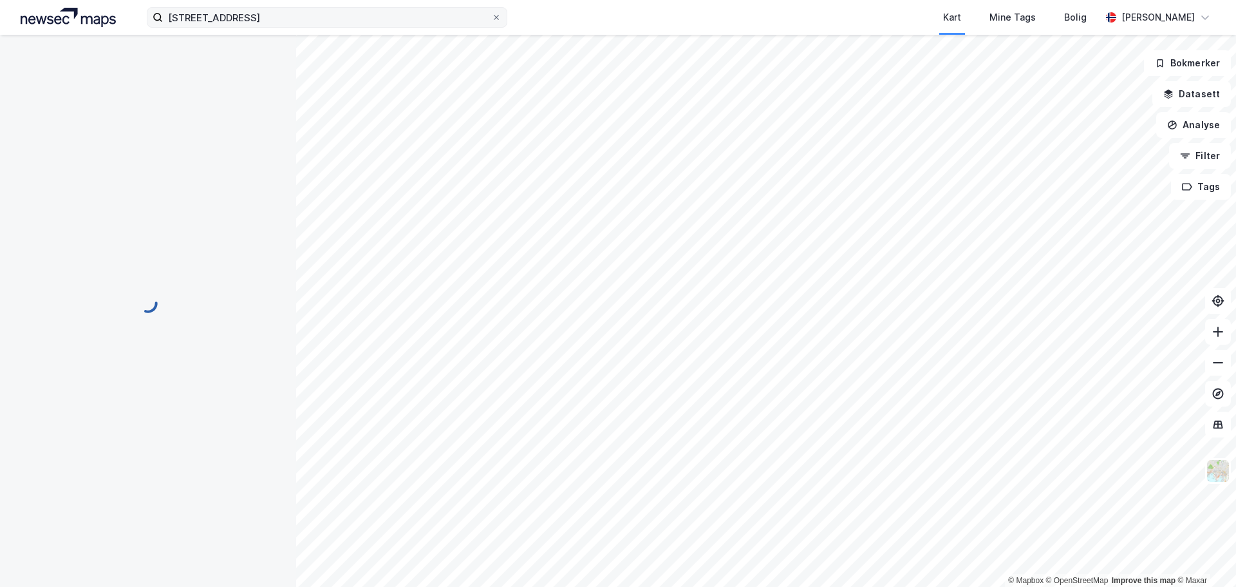
scroll to position [79, 0]
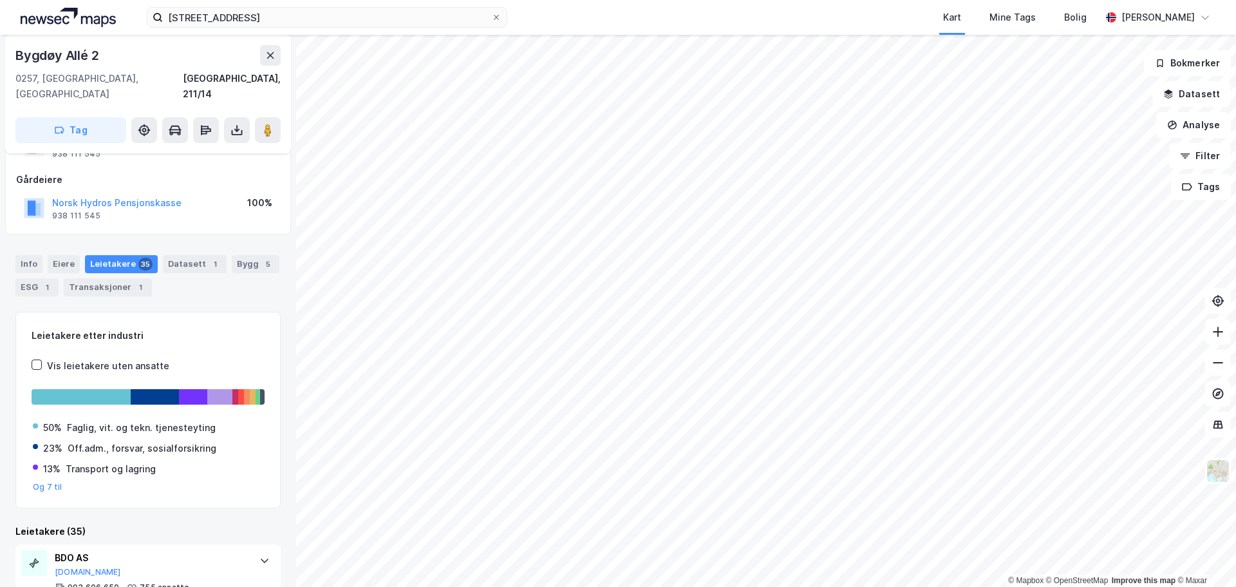
scroll to position [133, 0]
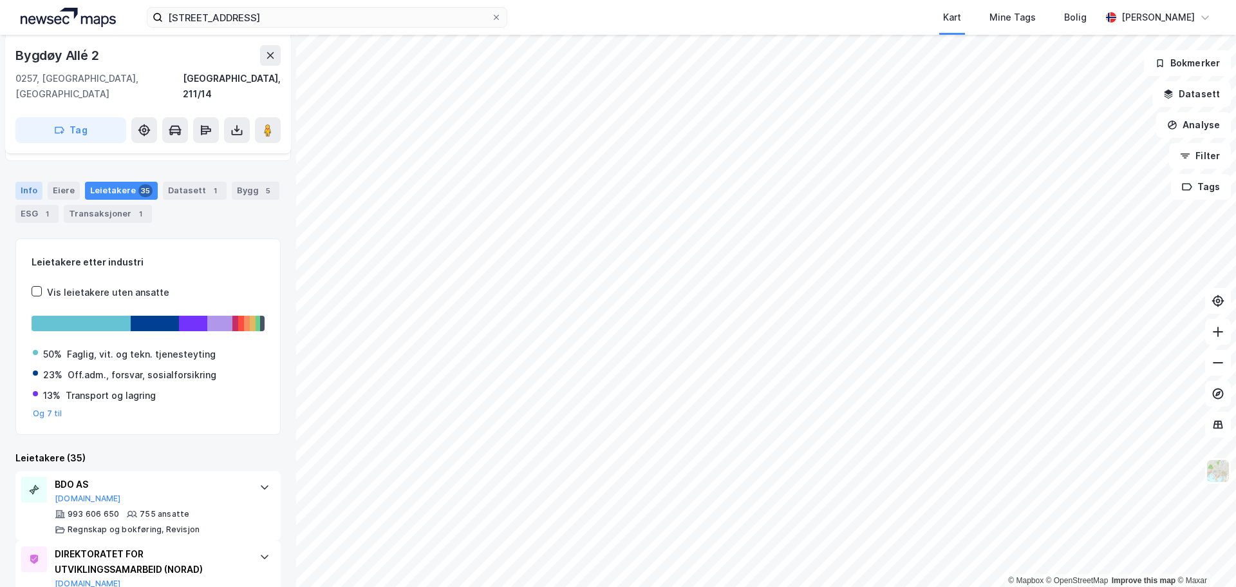
click at [27, 182] on div "Info" at bounding box center [28, 191] width 27 height 18
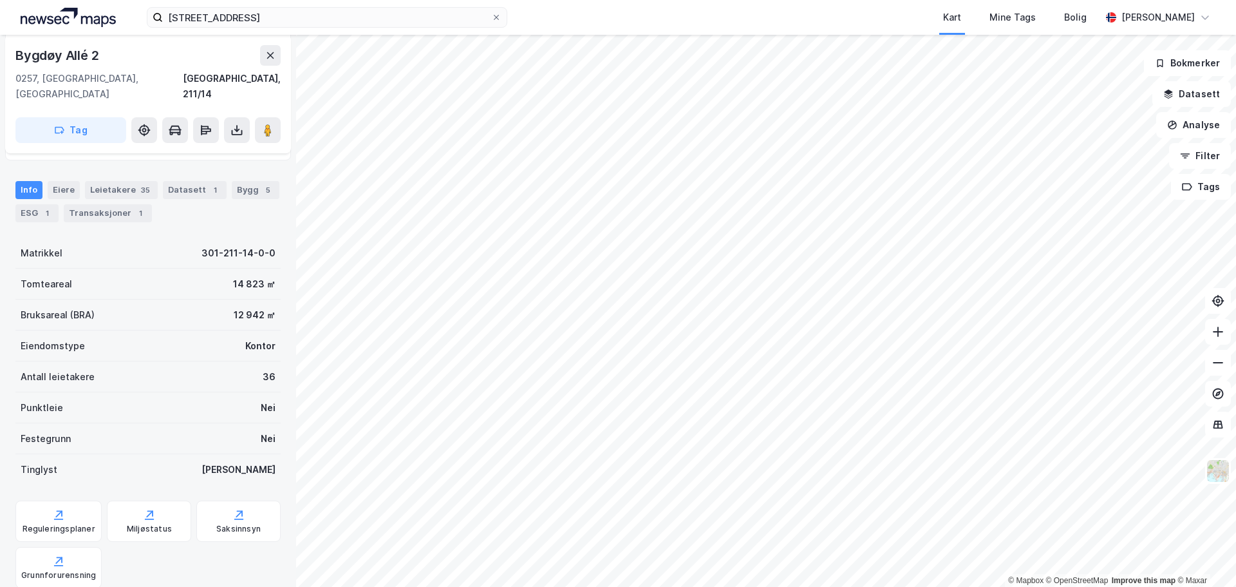
scroll to position [115, 0]
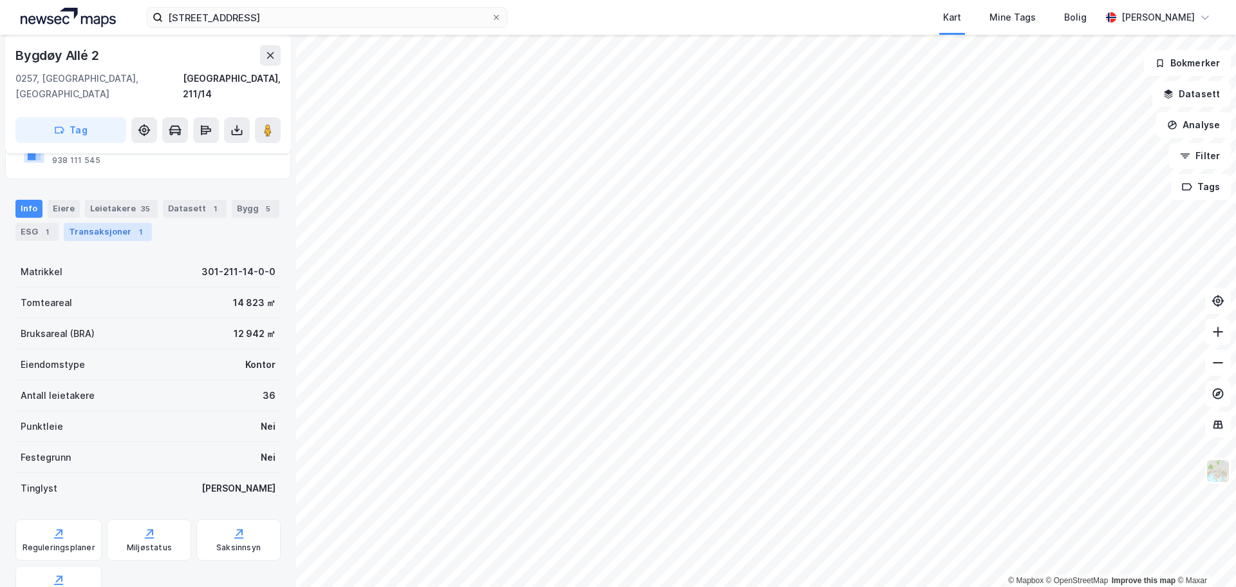
click at [101, 223] on div "Transaksjoner 1" at bounding box center [108, 232] width 88 height 18
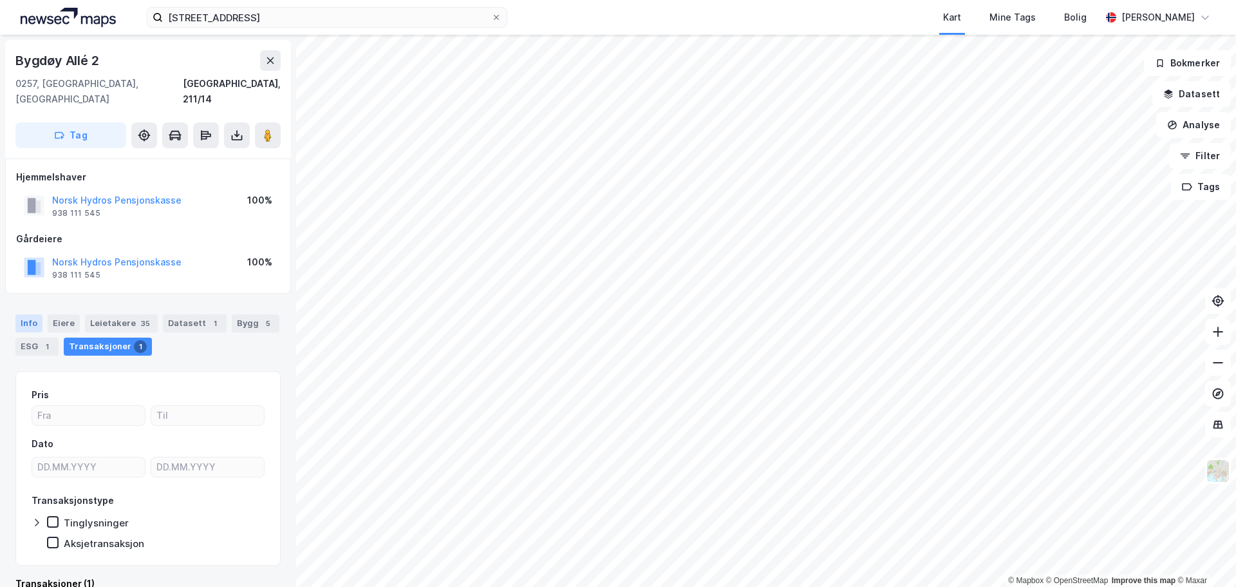
click at [21, 314] on div "Info" at bounding box center [28, 323] width 27 height 18
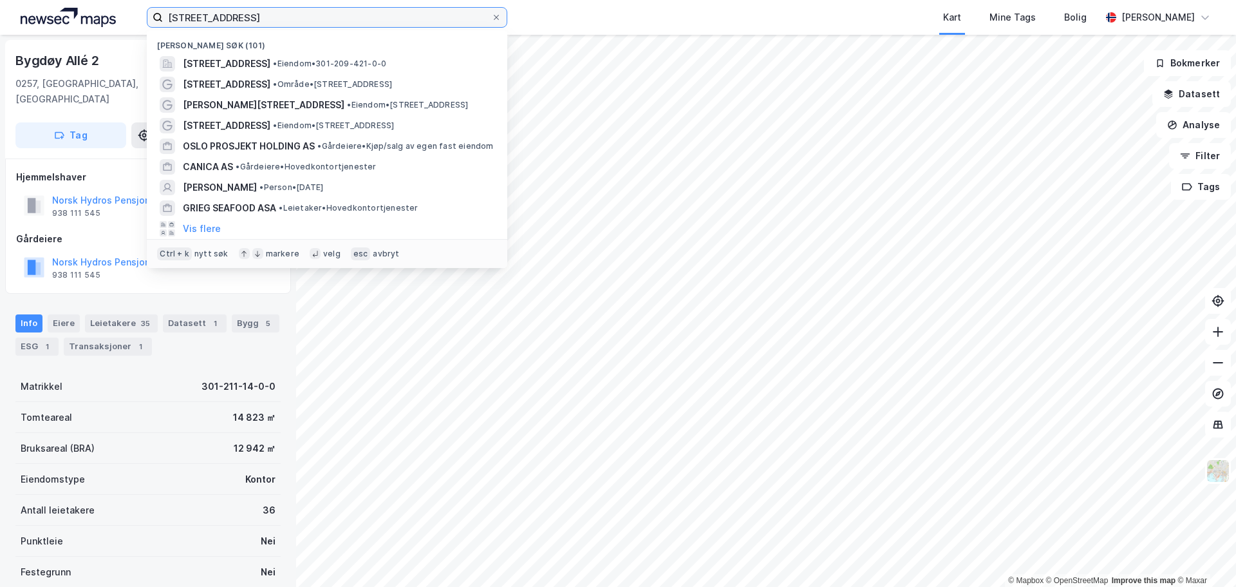
drag, startPoint x: 277, startPoint y: 12, endPoint x: 135, endPoint y: 14, distance: 142.3
click at [135, 14] on div "[STREET_ADDRESS] søk (101) [STREET_ADDRESS] • Eiendom • 301-209-421-0-0 [STREET…" at bounding box center [618, 17] width 1236 height 35
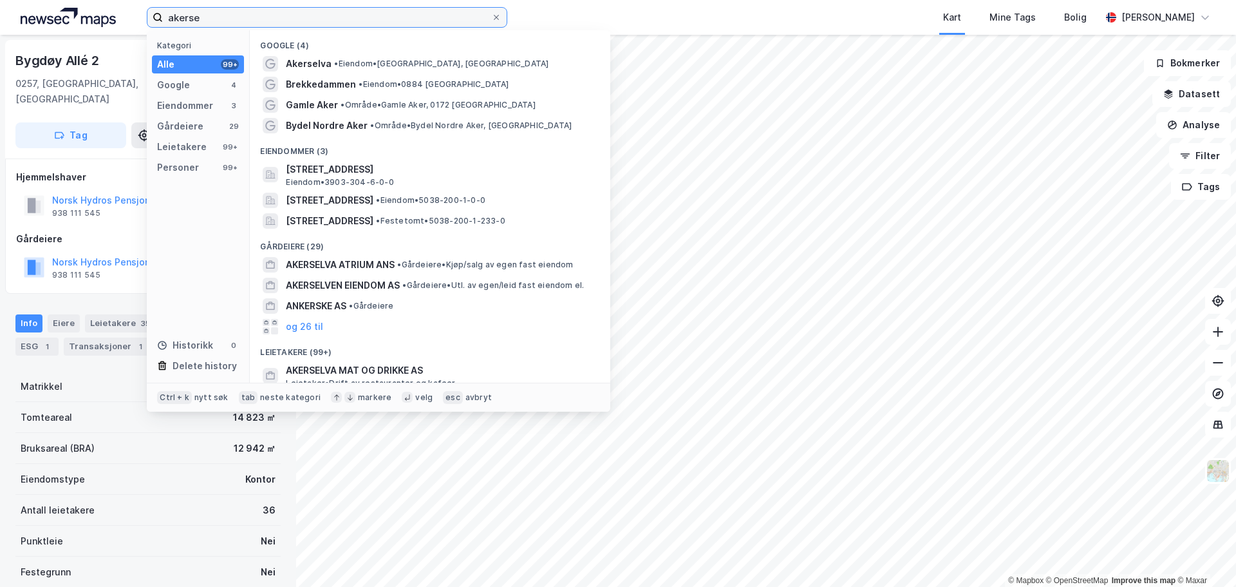
type input "akerse"
click at [584, 14] on div "Kart Mine Tags Bolig" at bounding box center [835, 17] width 532 height 35
